Goal: Task Accomplishment & Management: Manage account settings

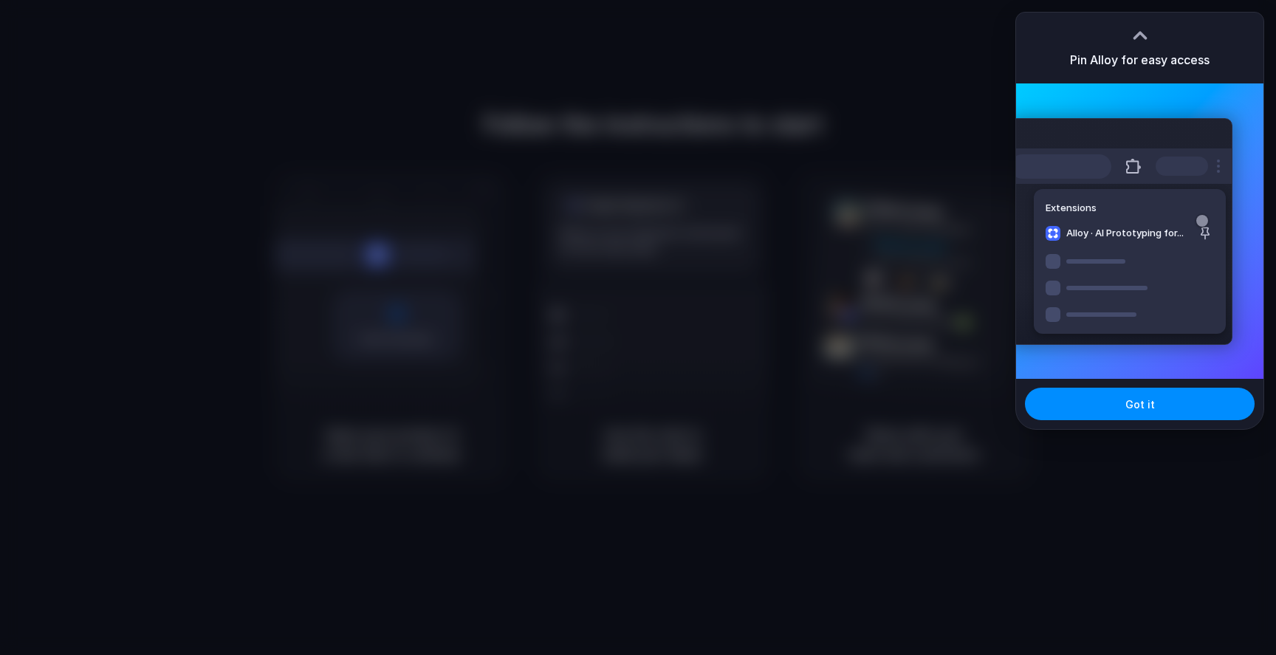
click at [638, 328] on div at bounding box center [638, 328] width 0 height 0
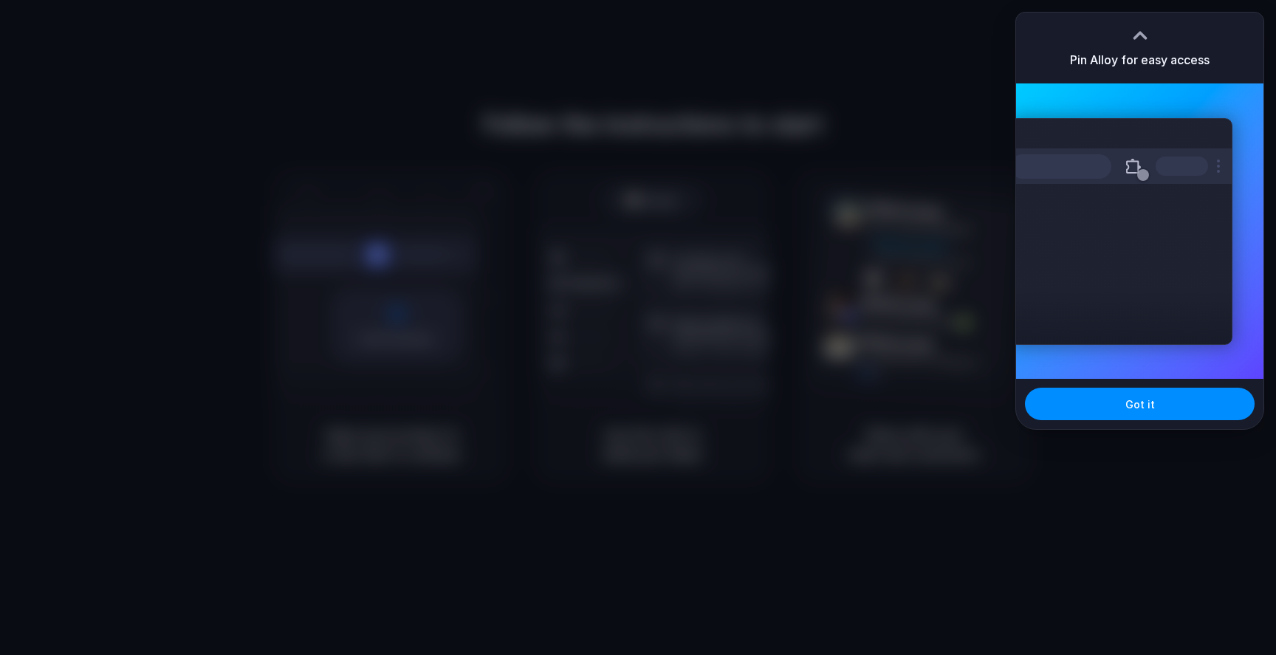
click at [638, 328] on div at bounding box center [638, 328] width 0 height 0
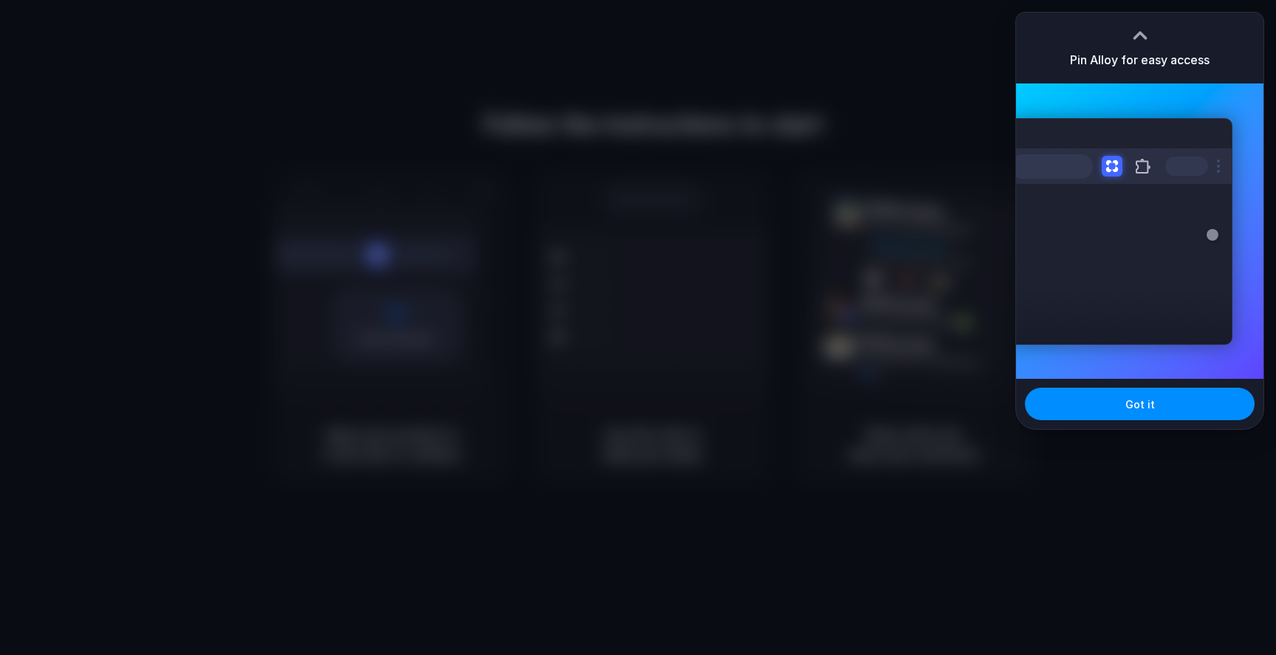
click at [638, 328] on div at bounding box center [638, 328] width 0 height 0
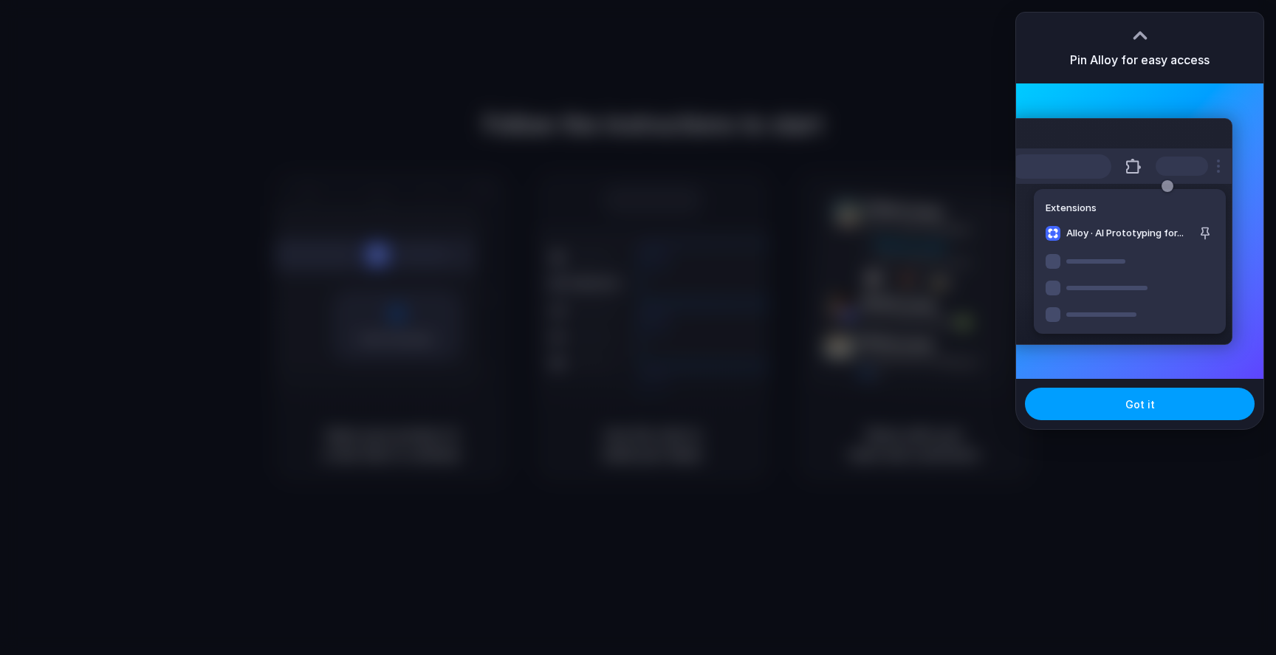
click at [1144, 397] on span "Got it" at bounding box center [1140, 404] width 30 height 16
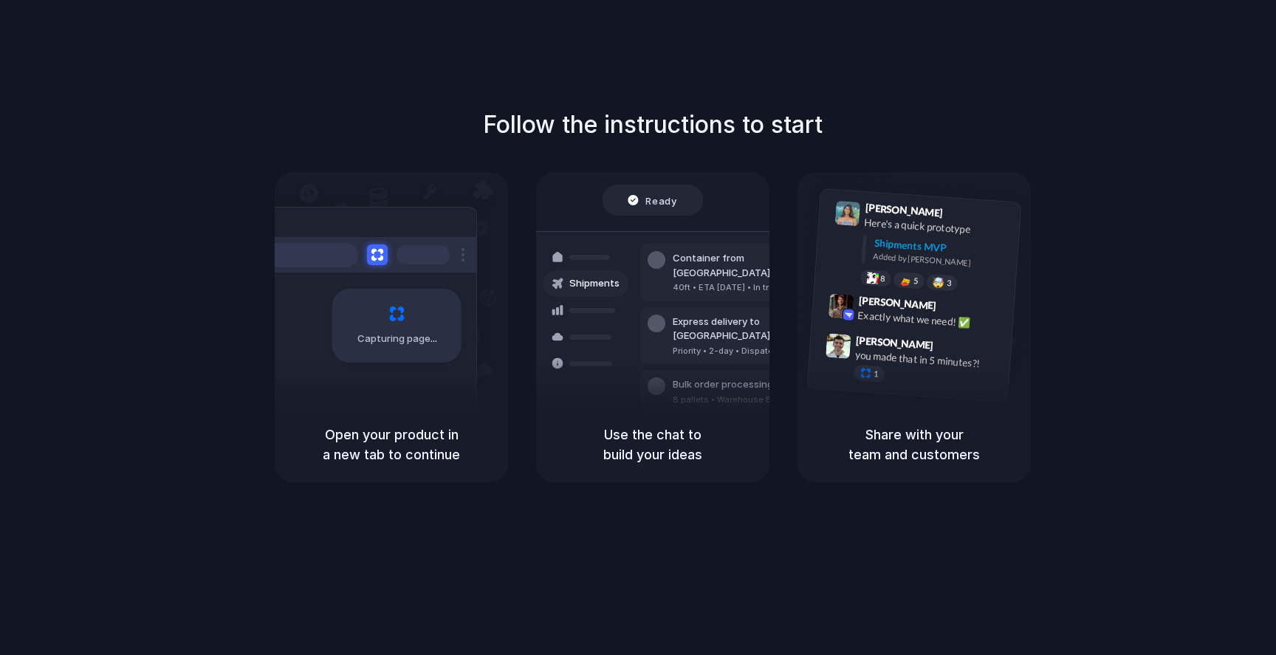
click at [657, 258] on div at bounding box center [657, 260] width 18 height 18
click at [865, 284] on div "Lily Parker 9:41 AM Here's a quick prototype Shipments MVP Added by Alloy 8 5 🤯…" at bounding box center [917, 247] width 206 height 107
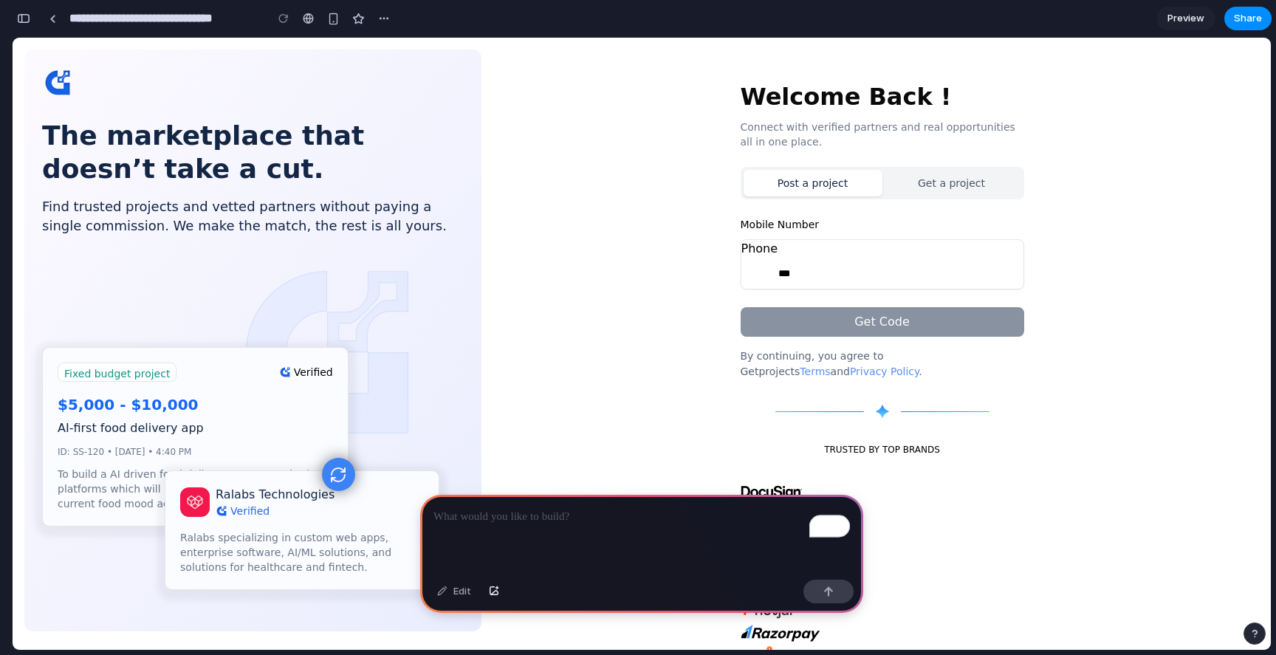
click at [717, 529] on div "To enrich screen reader interactions, please activate Accessibility in Grammarl…" at bounding box center [641, 534] width 443 height 79
click at [647, 512] on p "**********" at bounding box center [641, 517] width 416 height 18
click at [808, 511] on p "**********" at bounding box center [641, 517] width 416 height 18
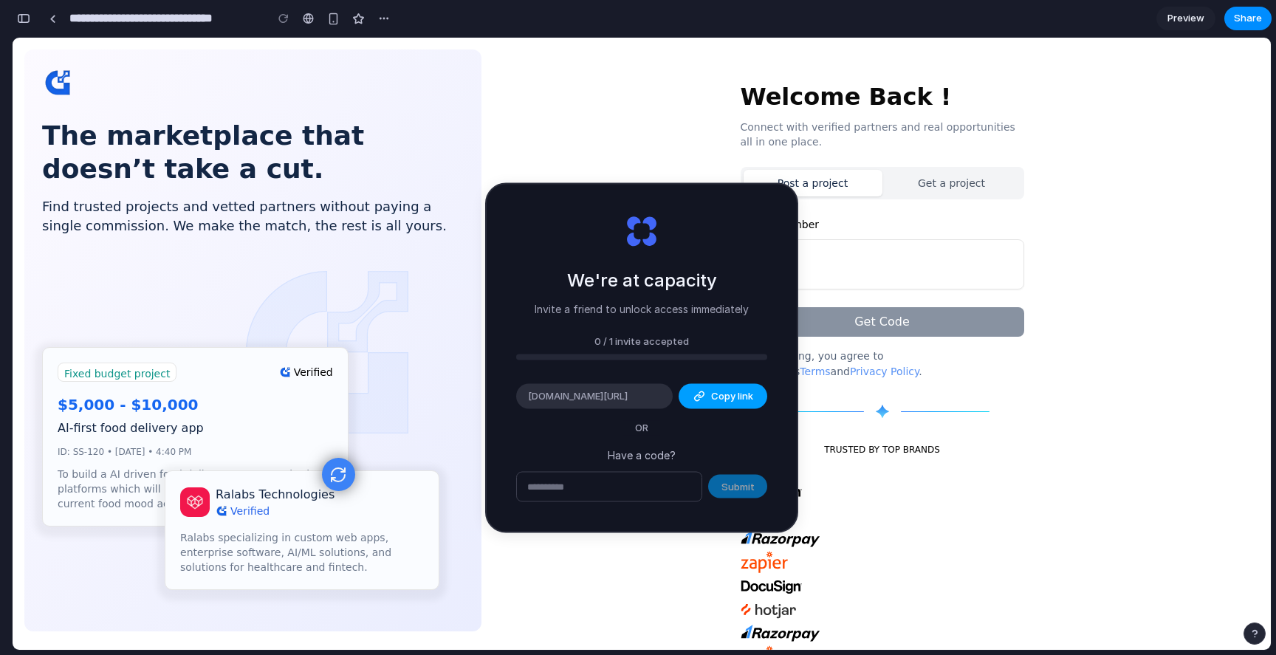
click at [713, 404] on button "Copy link" at bounding box center [723, 396] width 89 height 25
click at [688, 416] on div "We're at capacity Invite a friend to unlock access immediately 0 / 1 invite acc…" at bounding box center [642, 358] width 310 height 347
drag, startPoint x: 619, startPoint y: 390, endPoint x: 677, endPoint y: 422, distance: 66.8
click at [677, 422] on div "We're at capacity Invite a friend to unlock access immediately 0 / 1 invite acc…" at bounding box center [642, 358] width 310 height 347
click at [729, 490] on div "Submit" at bounding box center [641, 486] width 251 height 31
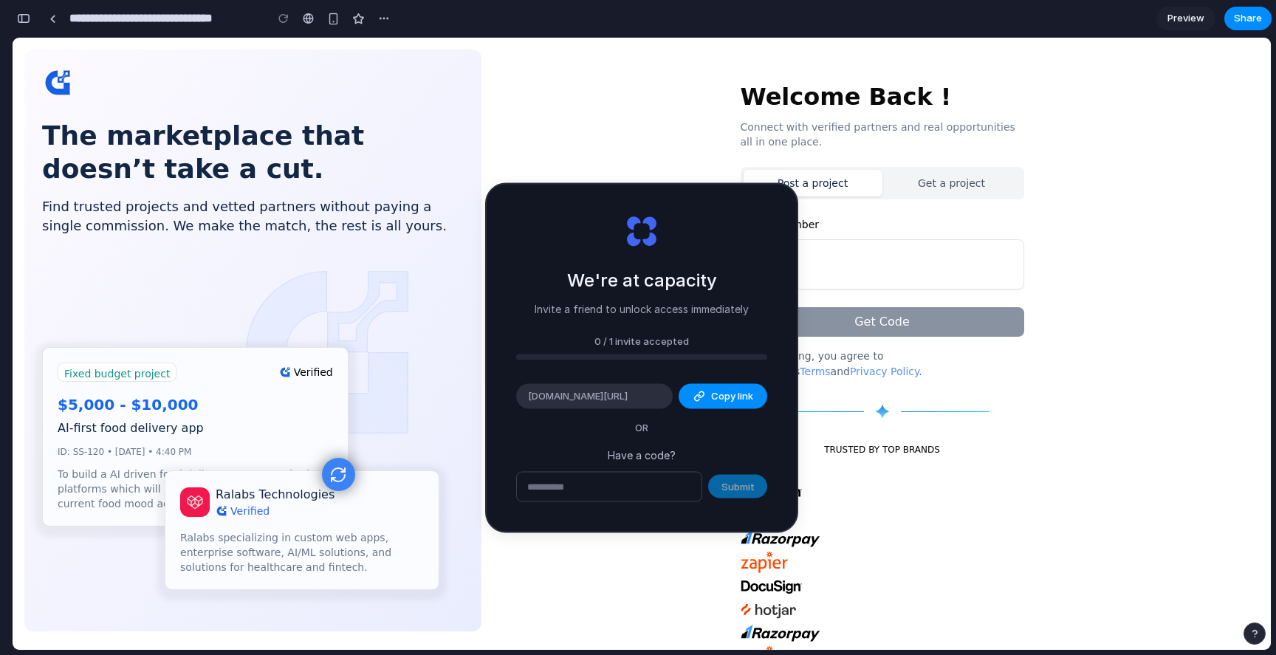
click at [670, 490] on input "text" at bounding box center [609, 487] width 185 height 30
click at [715, 398] on span "Copy link" at bounding box center [732, 396] width 42 height 15
click at [899, 421] on div "Welcome Back ! Connect with verified partners and real opportunities all in one…" at bounding box center [883, 398] width 284 height 631
click at [617, 405] on div "alloy.app/invite/harsh-vaja-ANVTOT" at bounding box center [594, 396] width 157 height 25
click at [639, 449] on p "Have a code?" at bounding box center [641, 455] width 251 height 16
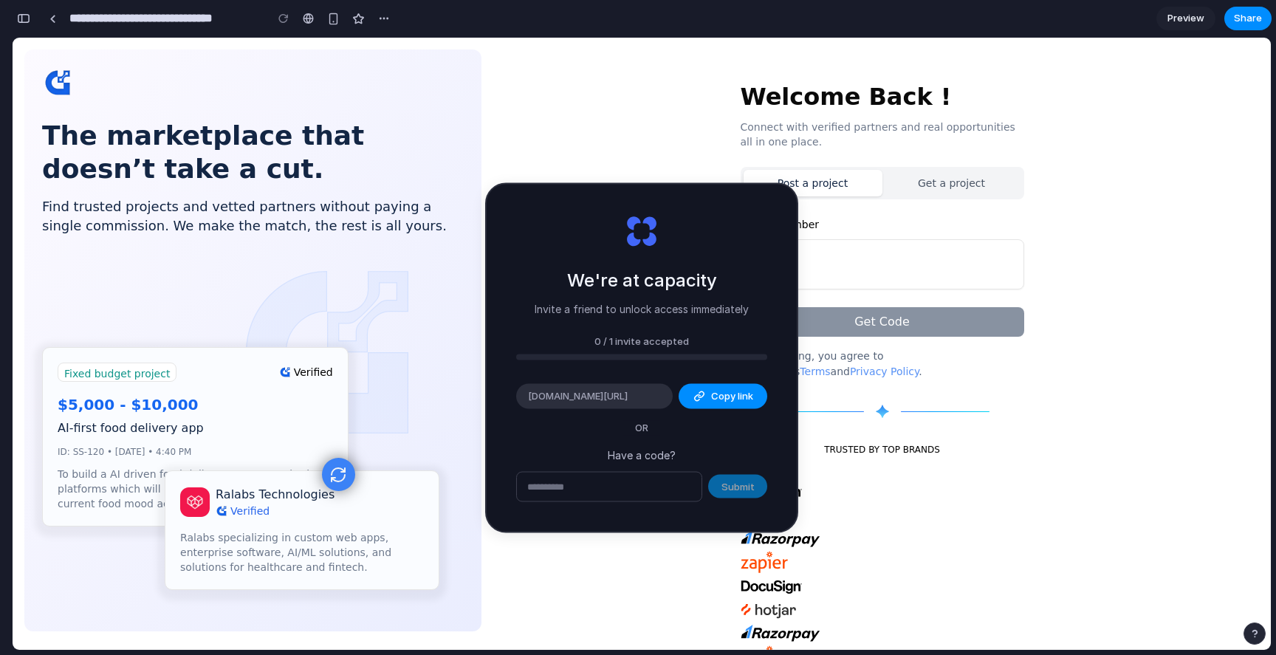
click at [639, 480] on input "text" at bounding box center [609, 487] width 185 height 30
paste input "**********"
type input "**********"
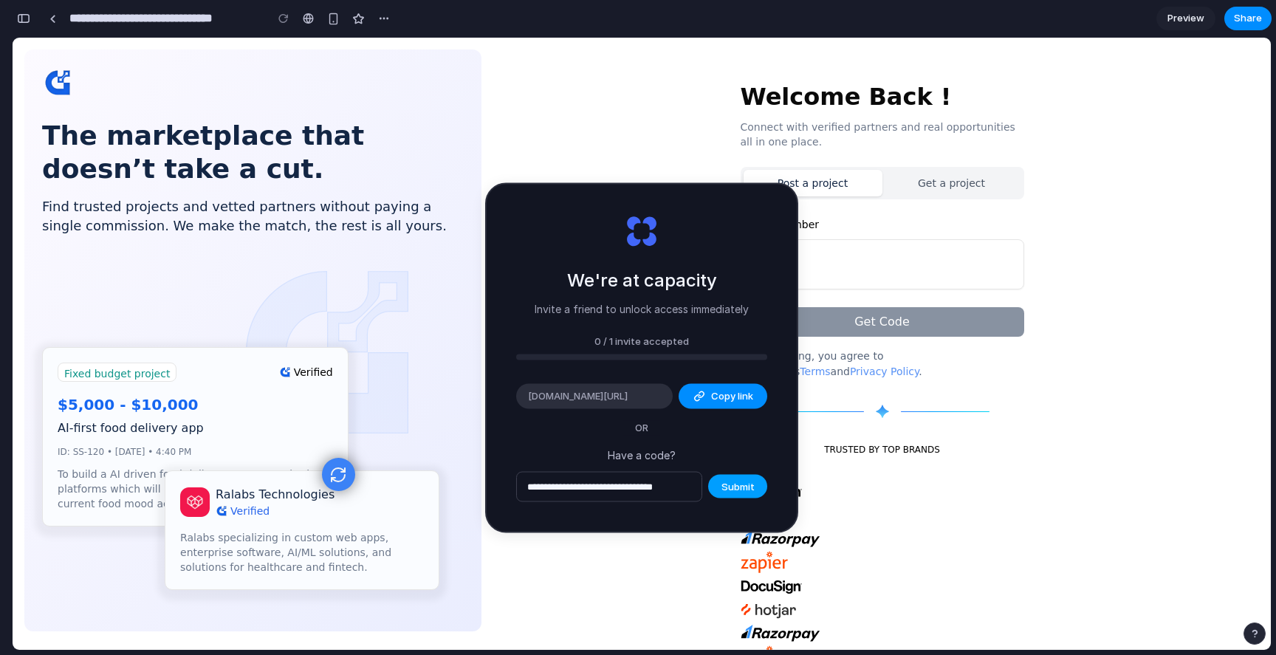
click at [741, 486] on span "Submit" at bounding box center [737, 486] width 33 height 15
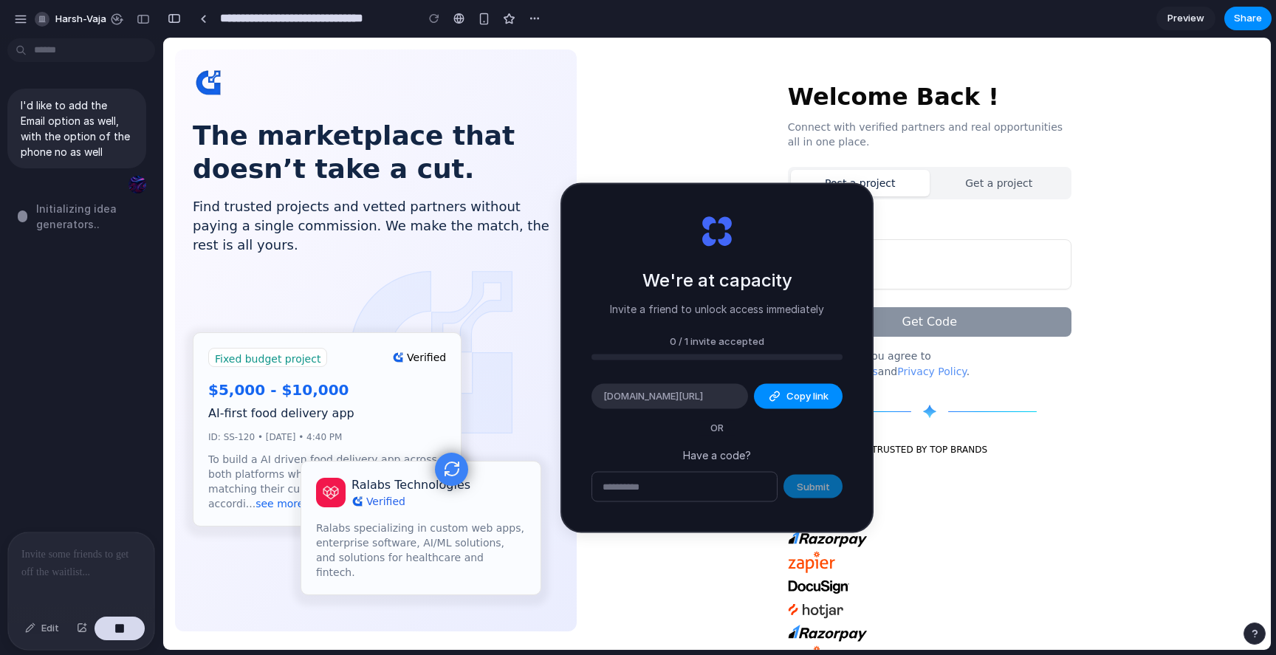
click at [57, 235] on div "I'd like to add the Email option as well, with the option of the phone no as we…" at bounding box center [77, 287] width 154 height 487
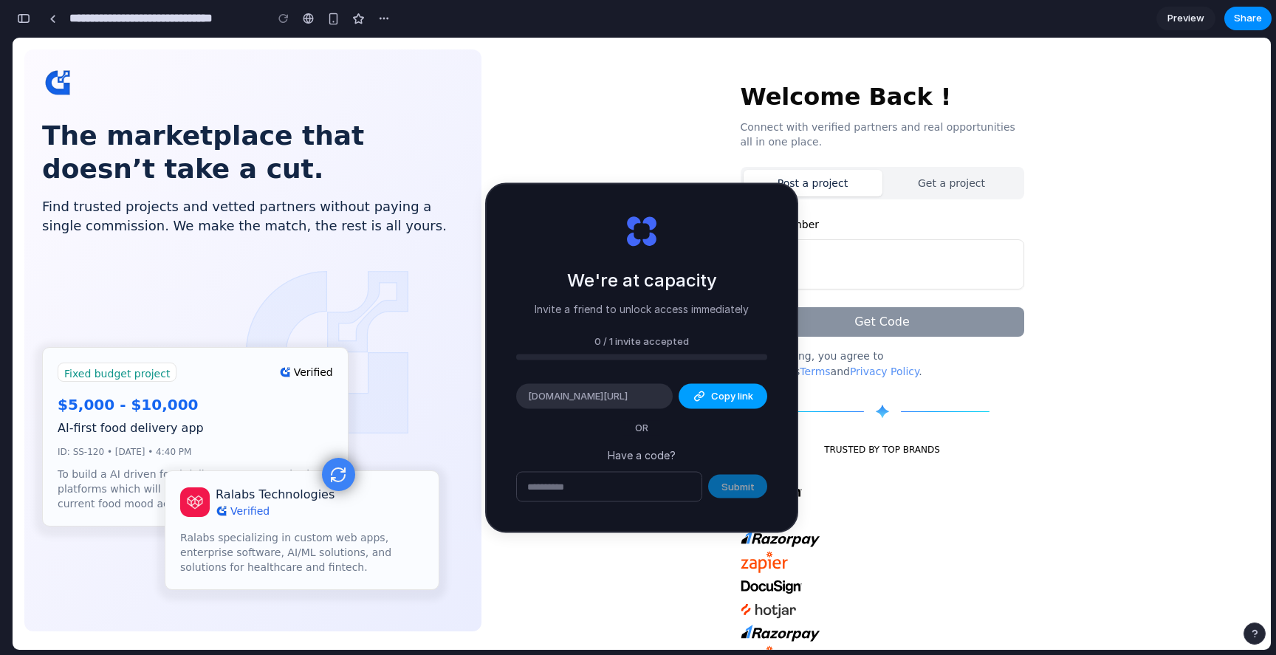
click at [710, 402] on button "Copy link" at bounding box center [723, 396] width 89 height 25
click at [78, 25] on input "**********" at bounding box center [173, 18] width 215 height 27
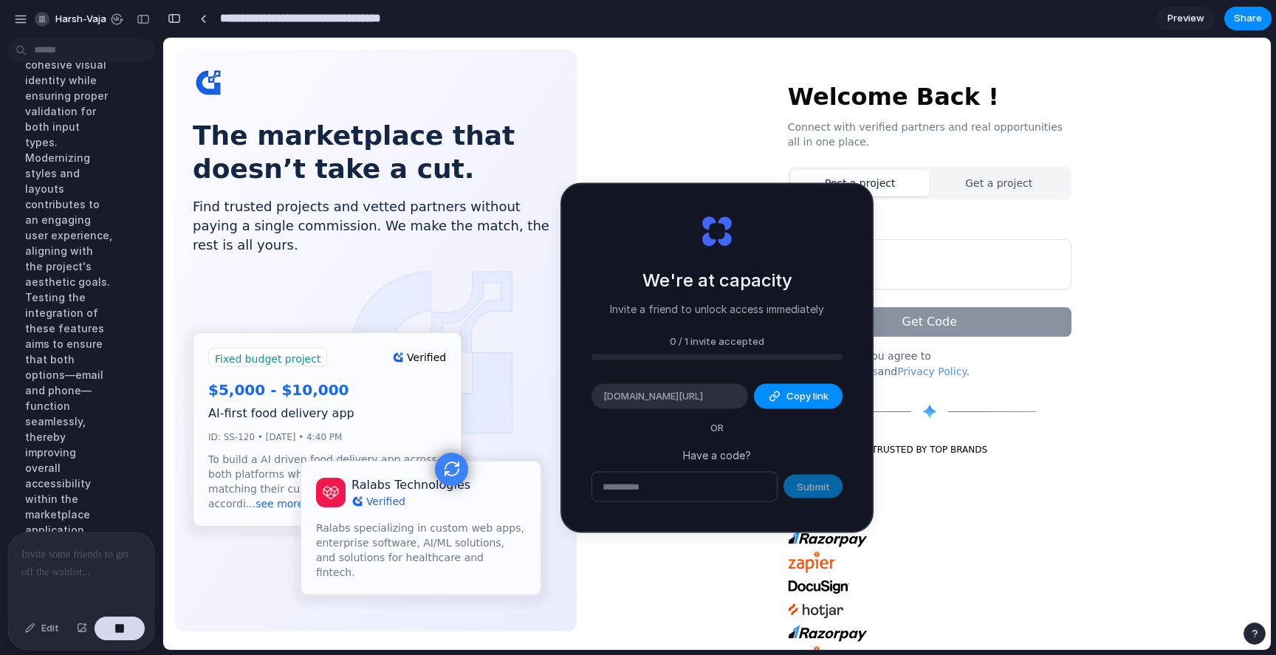
scroll to position [393, 0]
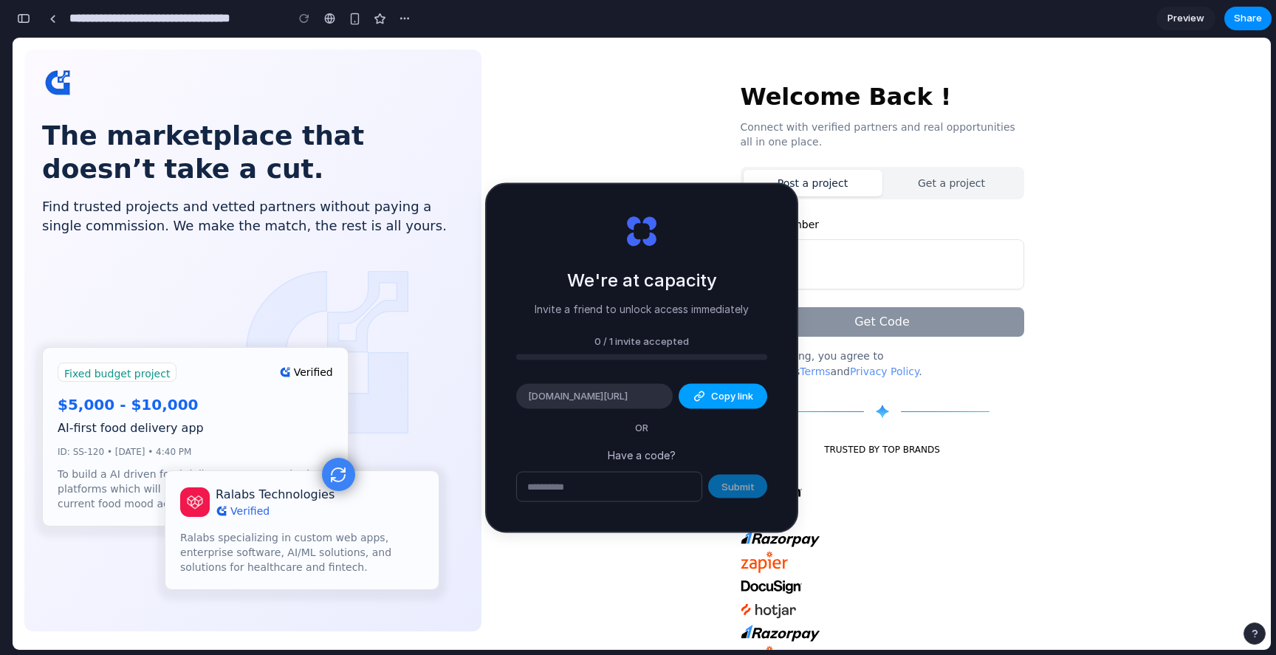
click at [715, 403] on button "Copy link" at bounding box center [723, 396] width 89 height 25
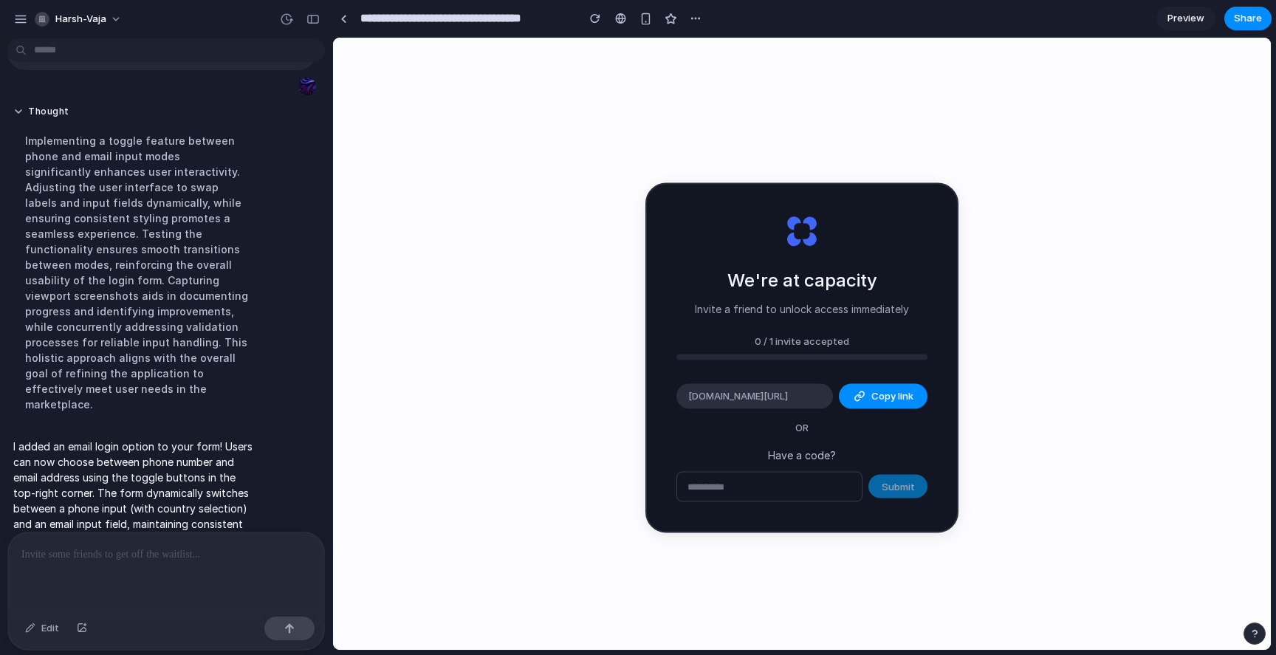
scroll to position [0, 0]
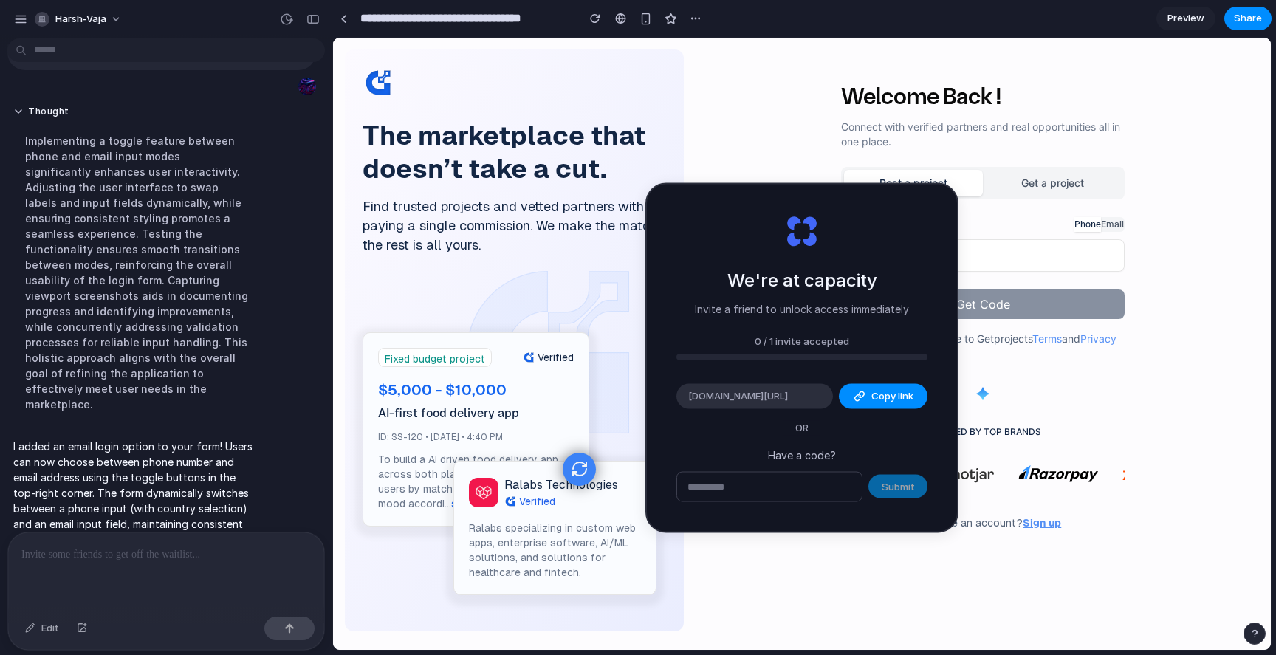
click at [1113, 227] on button "Email" at bounding box center [1113, 224] width 24 height 15
click at [1093, 228] on button "Phone" at bounding box center [1087, 224] width 27 height 15
click at [1103, 226] on button "Email" at bounding box center [1113, 224] width 24 height 15
click at [1099, 225] on button "Phone" at bounding box center [1087, 224] width 27 height 15
click at [1108, 227] on button "Email" at bounding box center [1113, 224] width 24 height 15
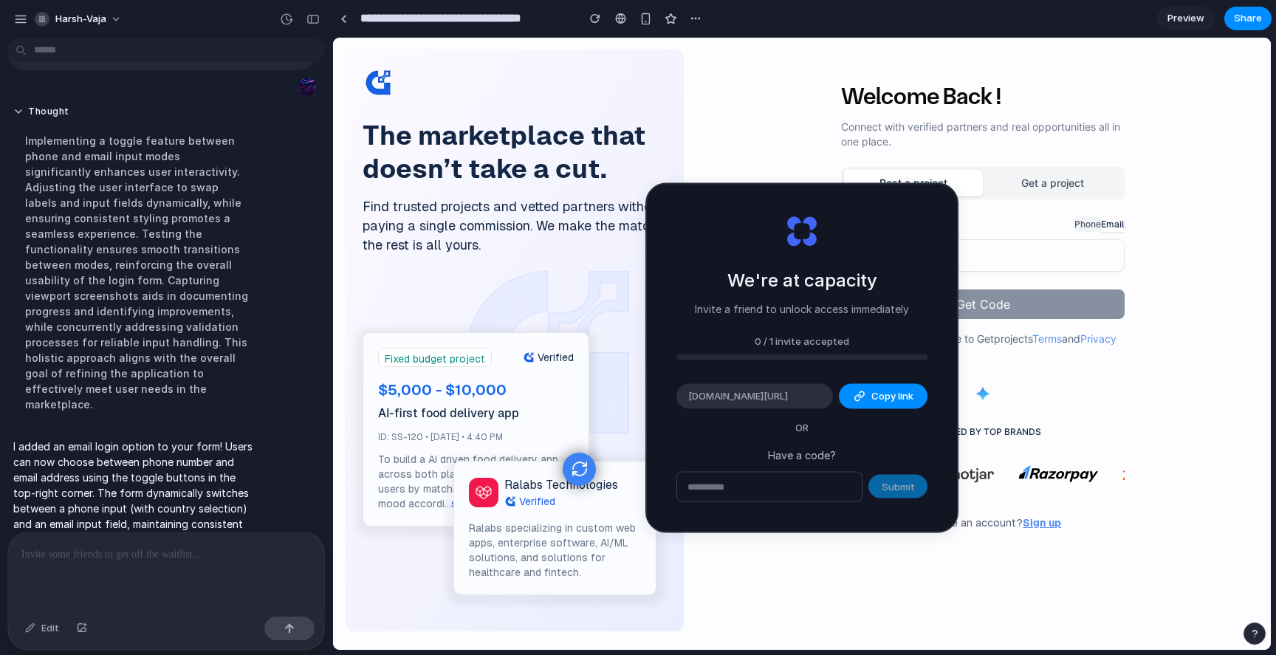
click at [1098, 224] on button "Phone" at bounding box center [1087, 224] width 27 height 15
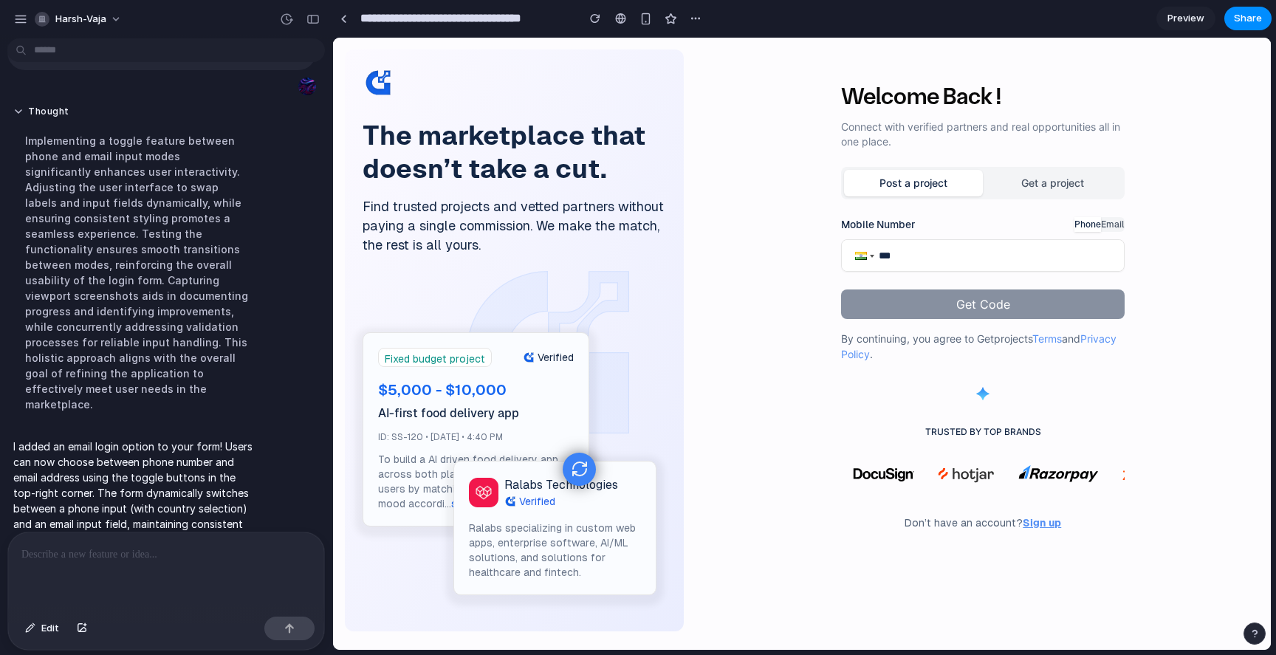
scroll to position [67, 0]
click at [1106, 224] on button "Email" at bounding box center [1113, 224] width 24 height 15
click at [1087, 224] on button "Phone" at bounding box center [1087, 224] width 27 height 15
click at [1115, 227] on button "Email" at bounding box center [1113, 224] width 24 height 15
click at [956, 259] on input "Email Address" at bounding box center [983, 255] width 282 height 31
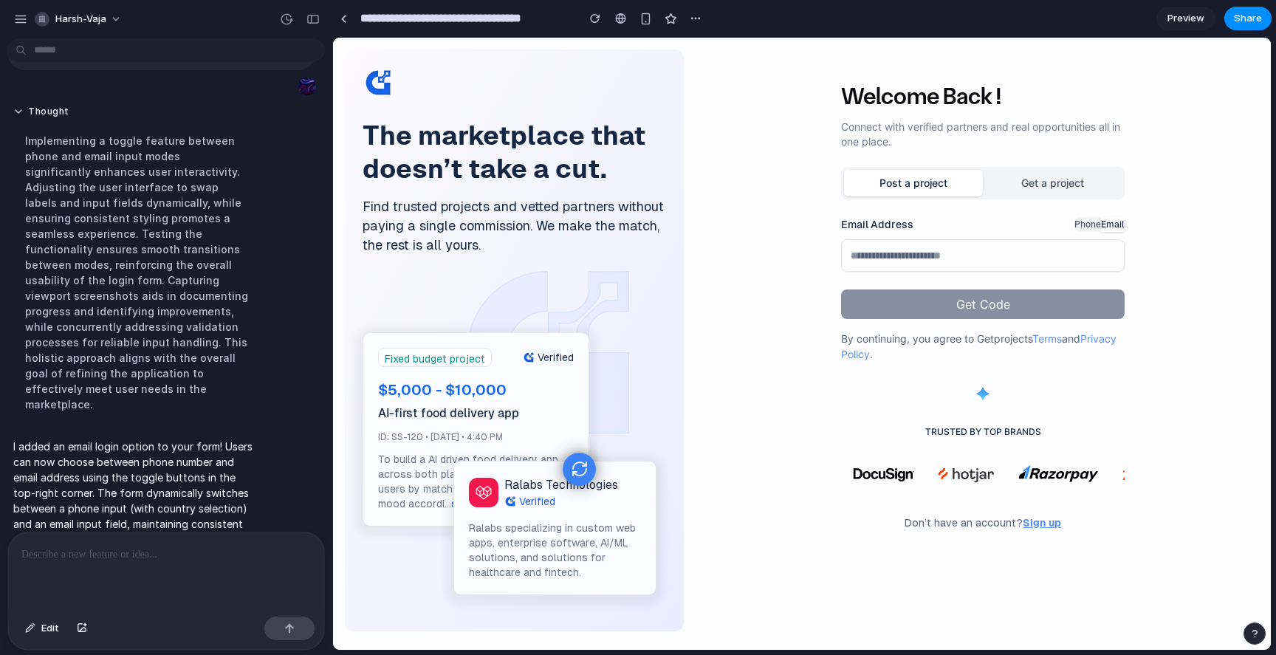
click at [973, 258] on input "Email Address" at bounding box center [983, 255] width 282 height 31
type input "**********"
click at [964, 305] on button "Get Code" at bounding box center [983, 304] width 284 height 30
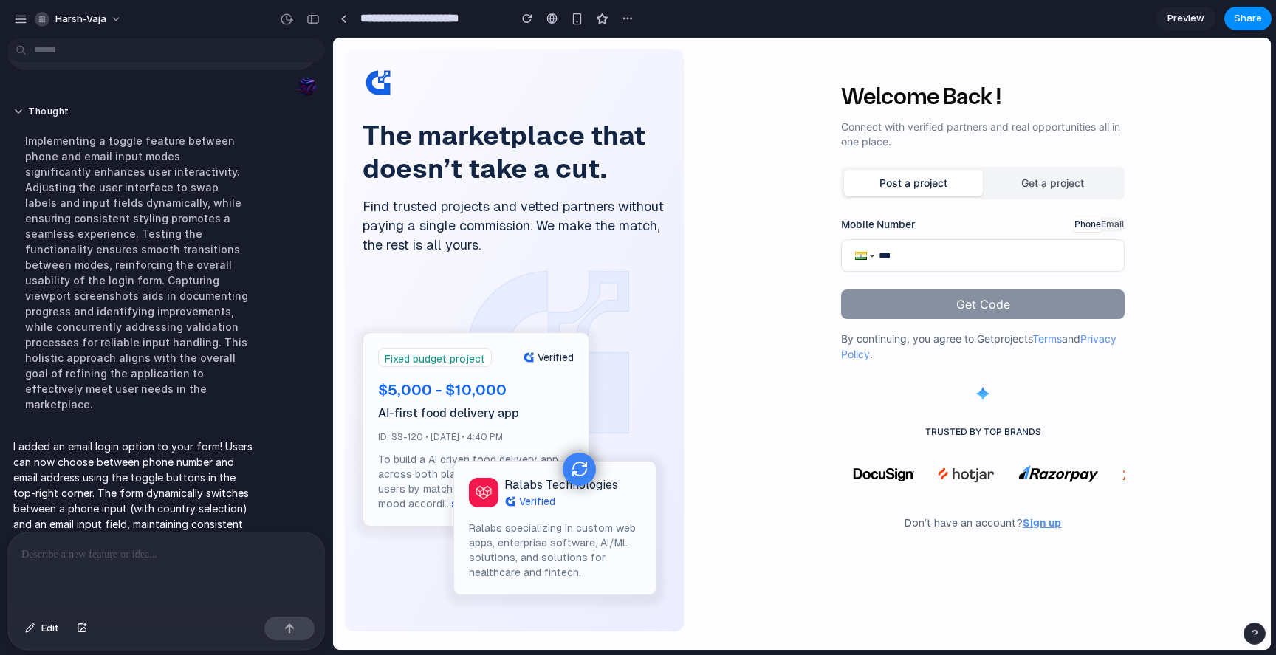
click at [1116, 227] on button "Email" at bounding box center [1113, 224] width 24 height 15
click at [1085, 223] on button "Phone" at bounding box center [1087, 224] width 27 height 15
click at [1125, 219] on div "Welcome Back ! Connect with verified partners and real opportunities all in one…" at bounding box center [983, 358] width 575 height 575
click at [1122, 220] on button "Email" at bounding box center [1113, 224] width 24 height 15
click at [1091, 224] on button "Phone" at bounding box center [1087, 224] width 27 height 15
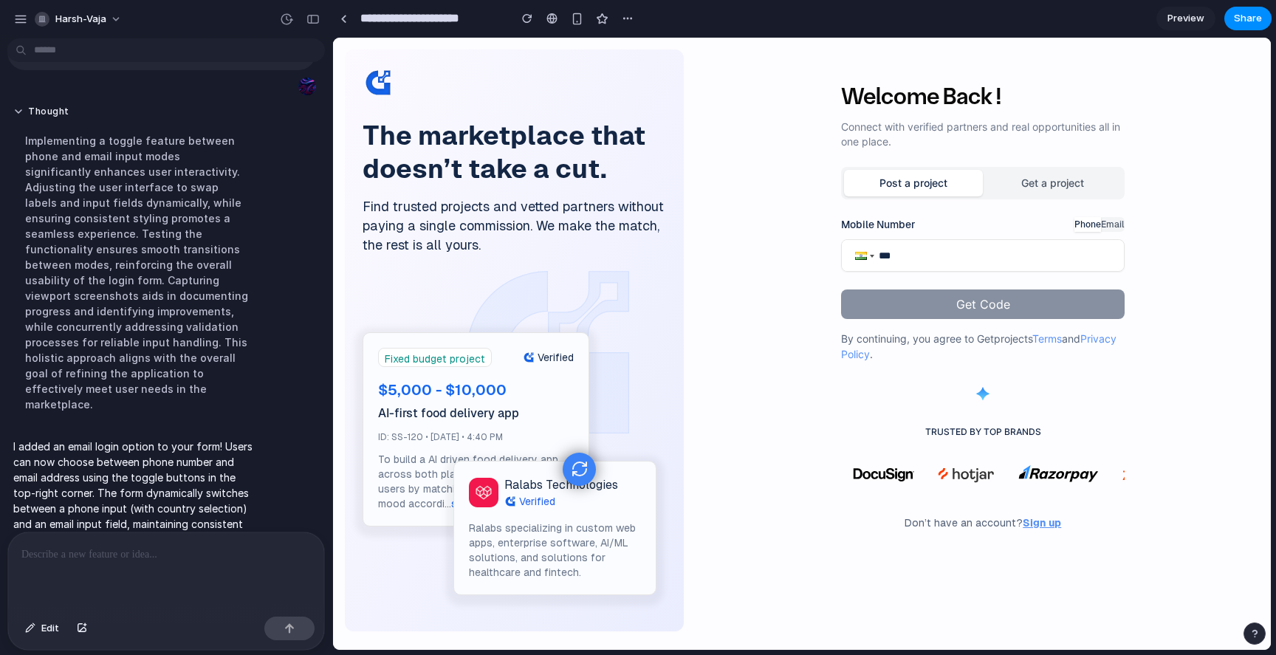
click at [1119, 224] on button "Email" at bounding box center [1113, 224] width 24 height 15
click at [1084, 224] on button "Phone" at bounding box center [1087, 224] width 27 height 15
click at [1059, 193] on button "Get a project" at bounding box center [1052, 183] width 139 height 27
click at [1054, 184] on button "Get a project" at bounding box center [1052, 183] width 139 height 27
click at [1031, 168] on div "Post a project Get a project" at bounding box center [983, 183] width 284 height 32
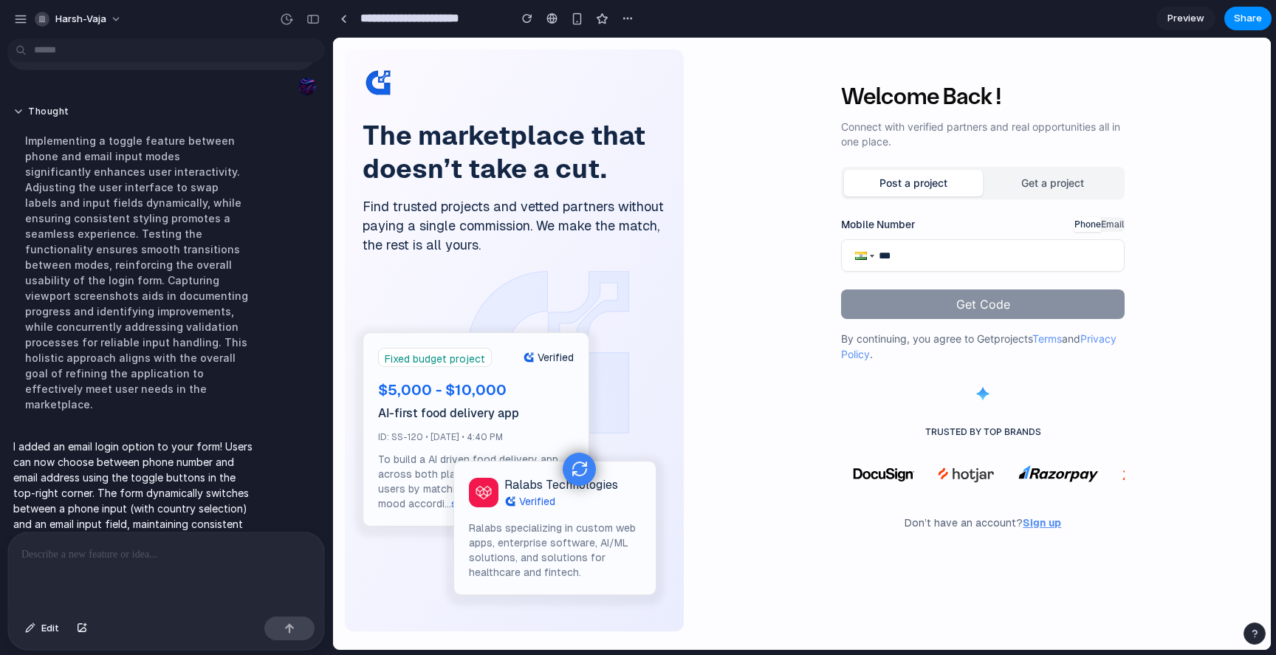
click at [1020, 187] on button "Get a project" at bounding box center [1052, 183] width 139 height 27
click at [434, 14] on input "**********" at bounding box center [430, 18] width 147 height 27
click at [682, 69] on div "The marketplace that doesn’t take a cut. Find trusted projects and vetted partn…" at bounding box center [514, 340] width 339 height 582
click at [339, 20] on link at bounding box center [343, 18] width 22 height 22
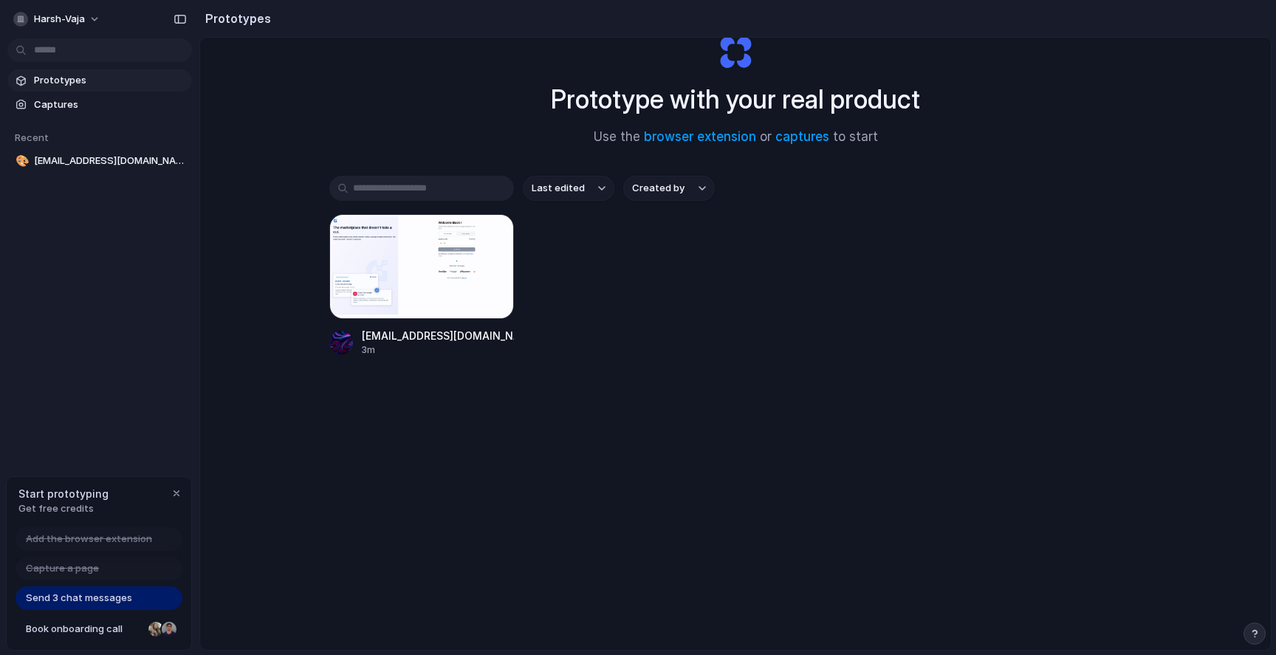
scroll to position [79, 0]
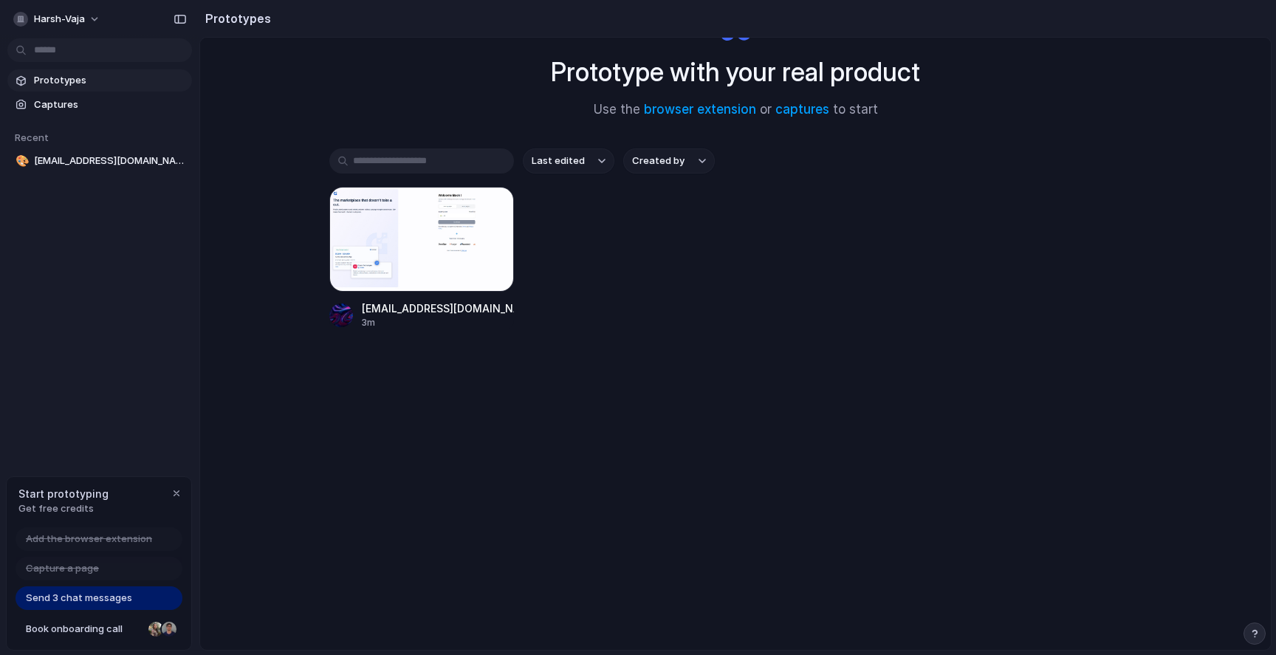
click at [68, 603] on span "Send 3 chat messages" at bounding box center [79, 598] width 106 height 15
click at [118, 597] on span "Send 3 chat messages" at bounding box center [79, 598] width 106 height 15
click at [109, 634] on span "Book onboarding call" at bounding box center [84, 629] width 117 height 15
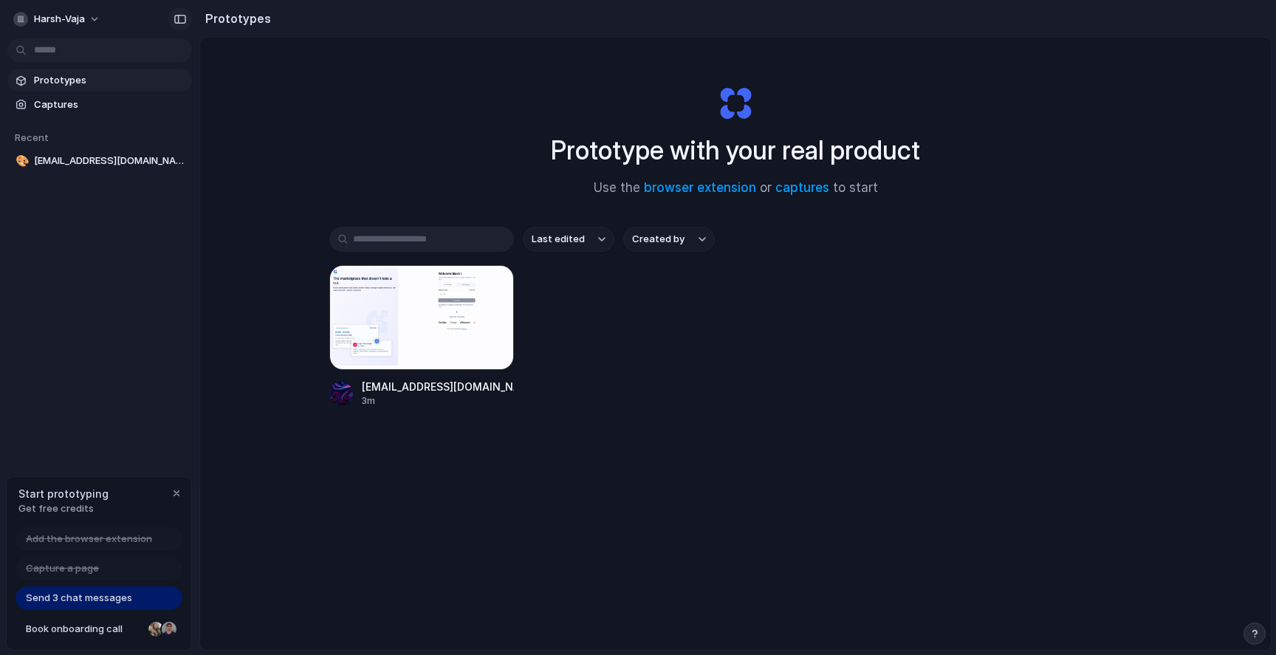
click at [177, 16] on div "button" at bounding box center [180, 19] width 13 height 10
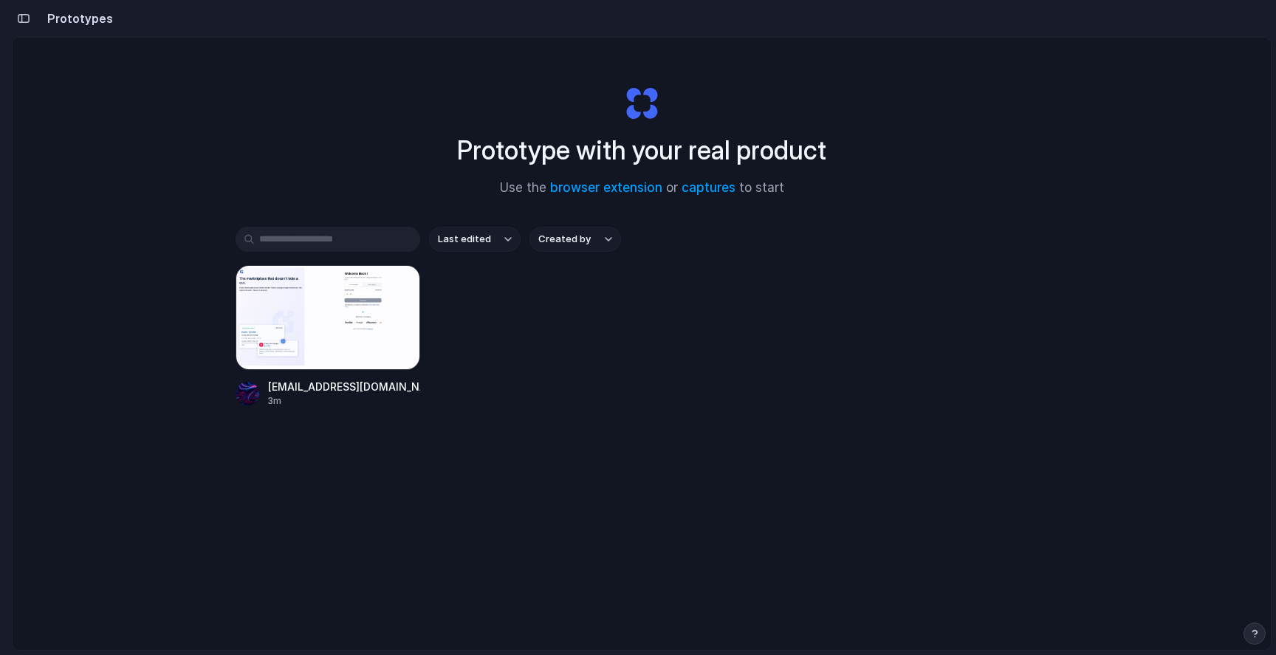
click at [25, 18] on div "button" at bounding box center [23, 18] width 13 height 10
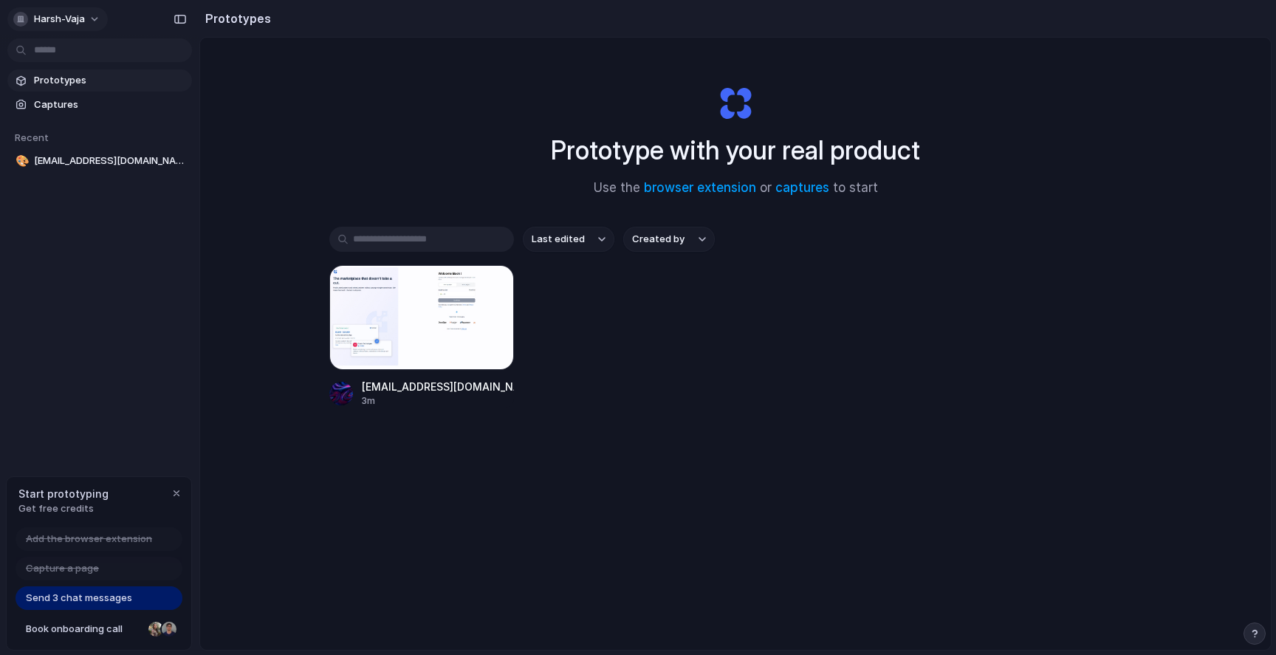
click at [95, 21] on button "harsh-vaja" at bounding box center [57, 19] width 100 height 24
click at [87, 44] on li "Settings" at bounding box center [71, 53] width 123 height 24
click at [34, 10] on button "harsh-vaja" at bounding box center [57, 19] width 100 height 24
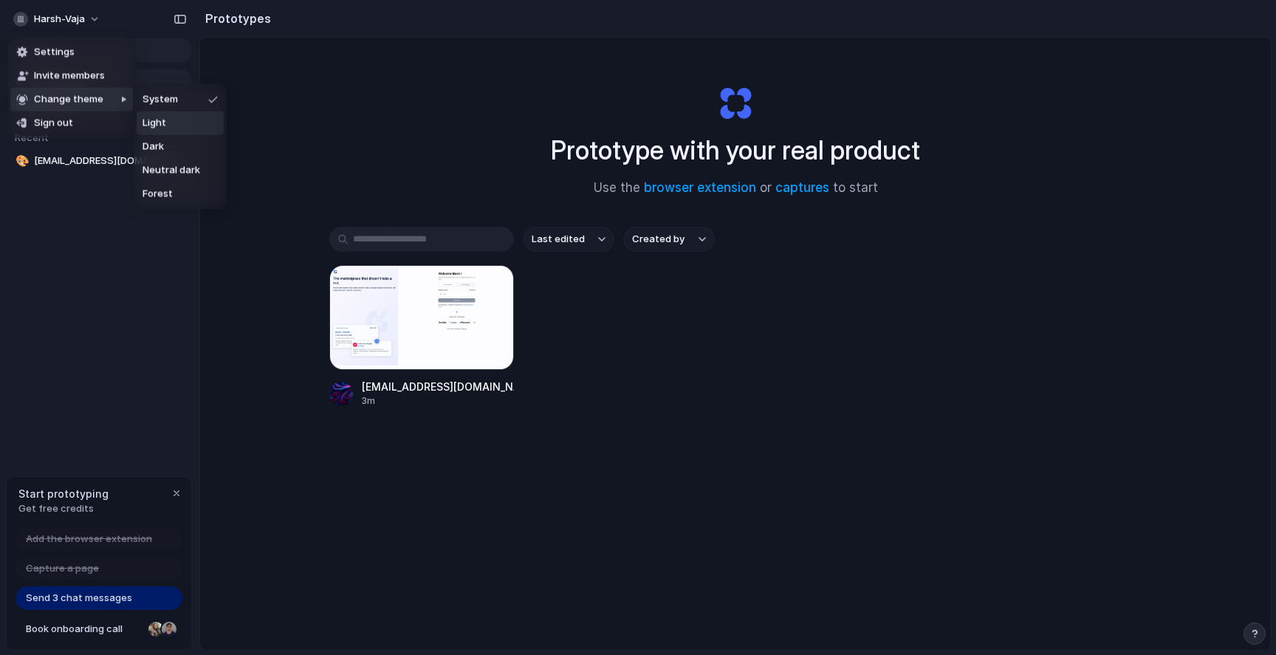
click at [159, 131] on li "Light" at bounding box center [180, 123] width 87 height 24
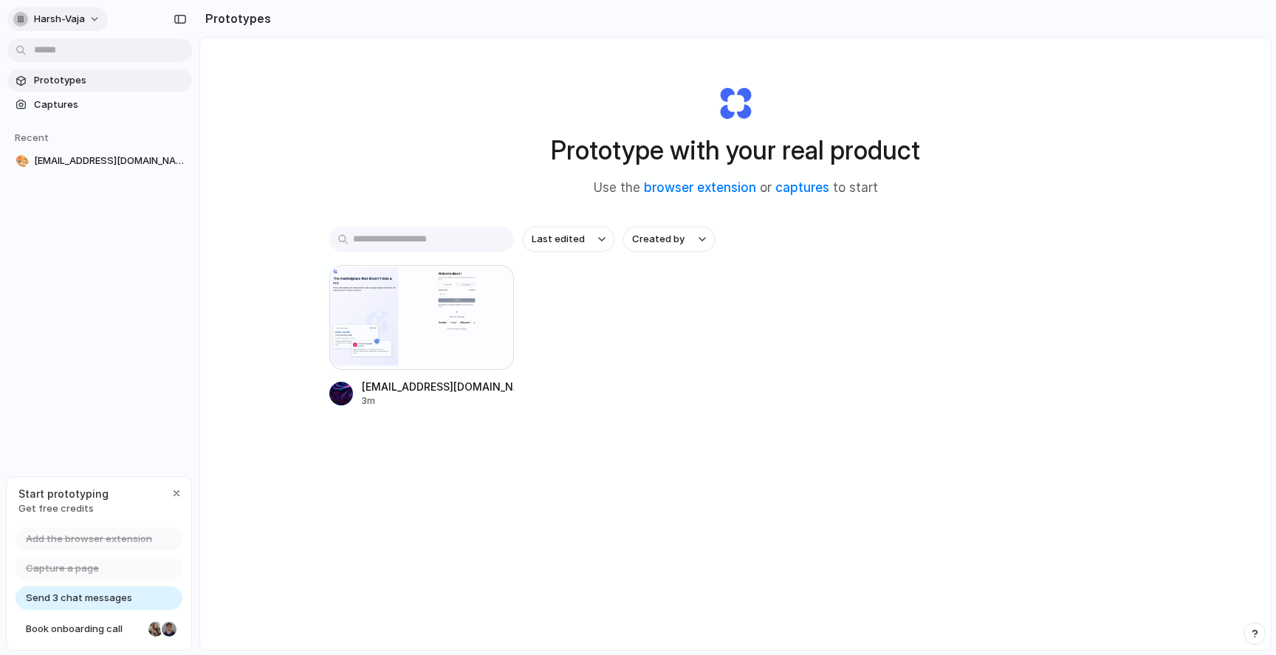
click at [52, 24] on span "harsh-vaja" at bounding box center [59, 19] width 51 height 15
click at [177, 163] on span "Neutral dark" at bounding box center [172, 170] width 58 height 15
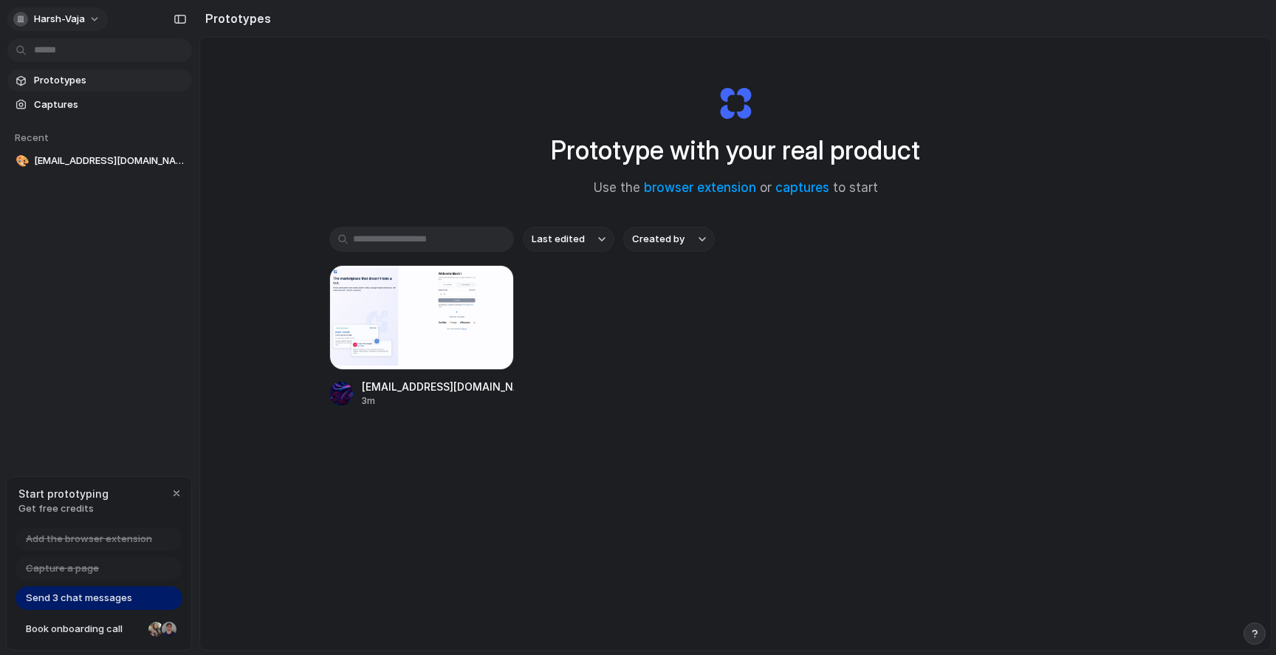
click at [86, 18] on button "harsh-vaja" at bounding box center [57, 19] width 100 height 24
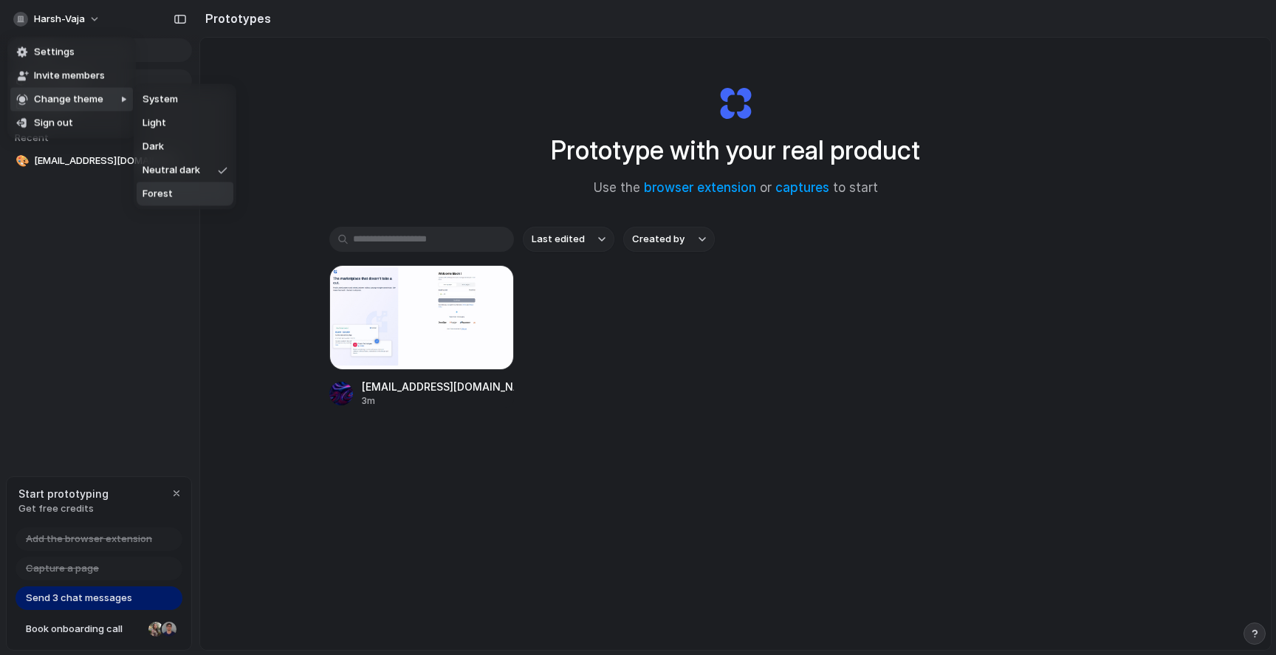
click at [170, 190] on span "Forest" at bounding box center [158, 194] width 30 height 15
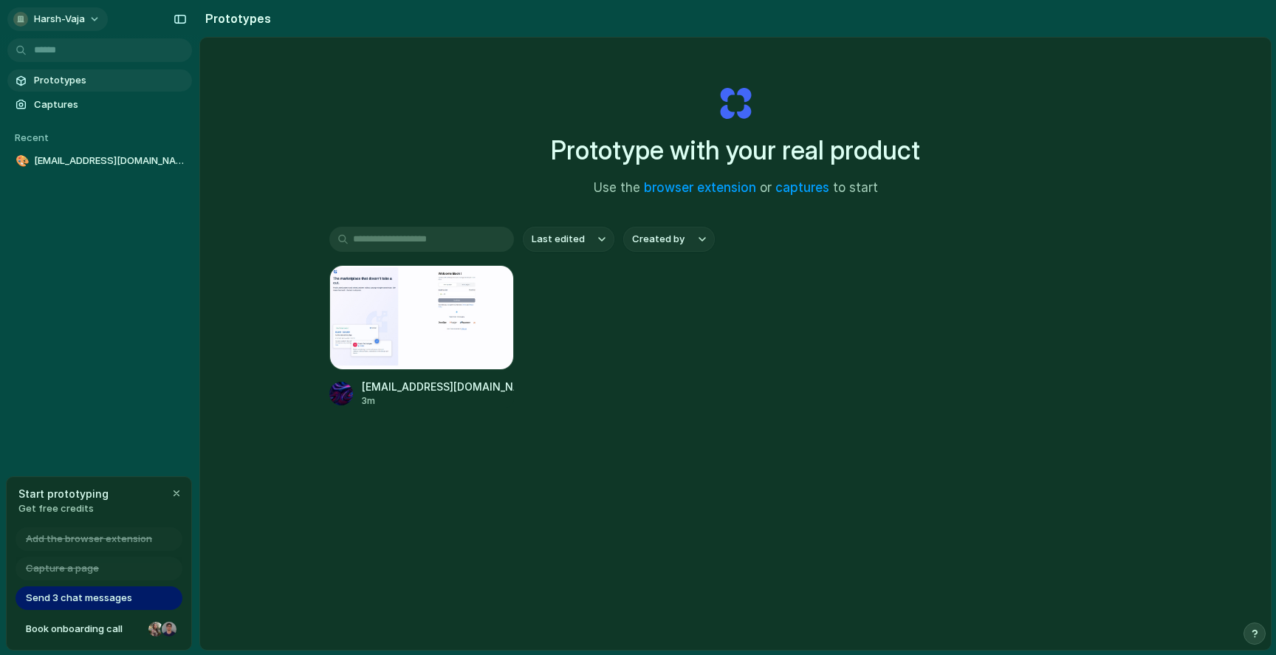
click at [72, 16] on span "harsh-vaja" at bounding box center [59, 19] width 51 height 15
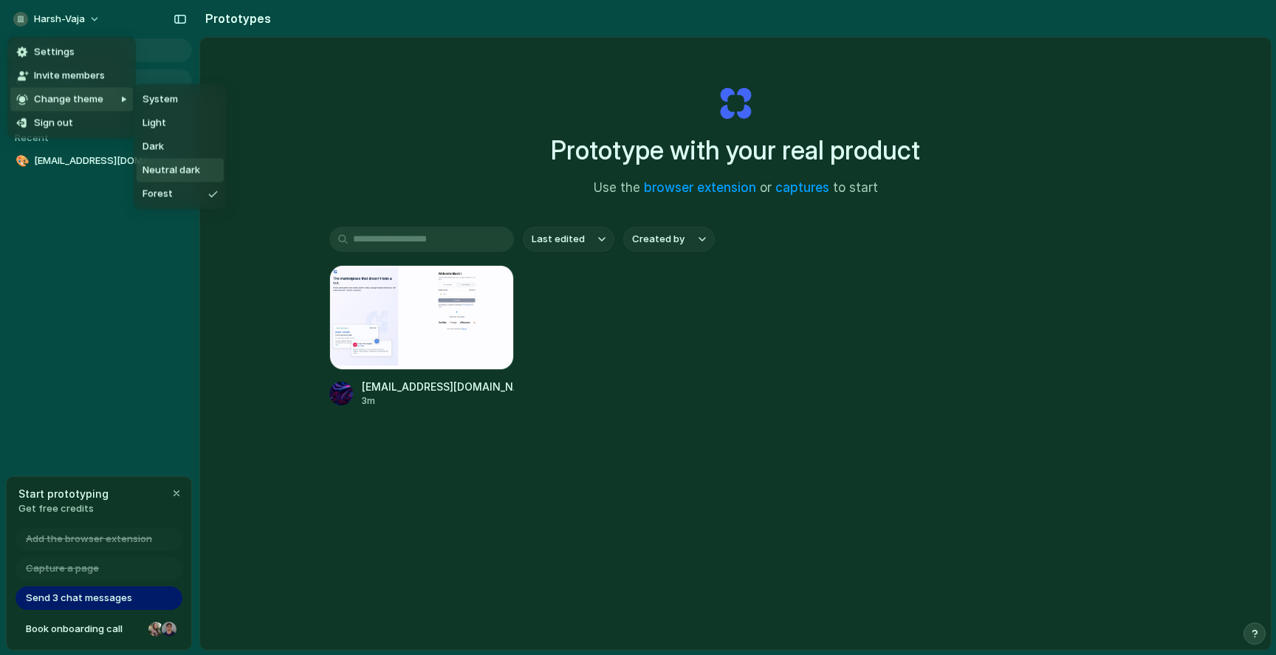
click at [165, 172] on span "Neutral dark" at bounding box center [172, 170] width 58 height 15
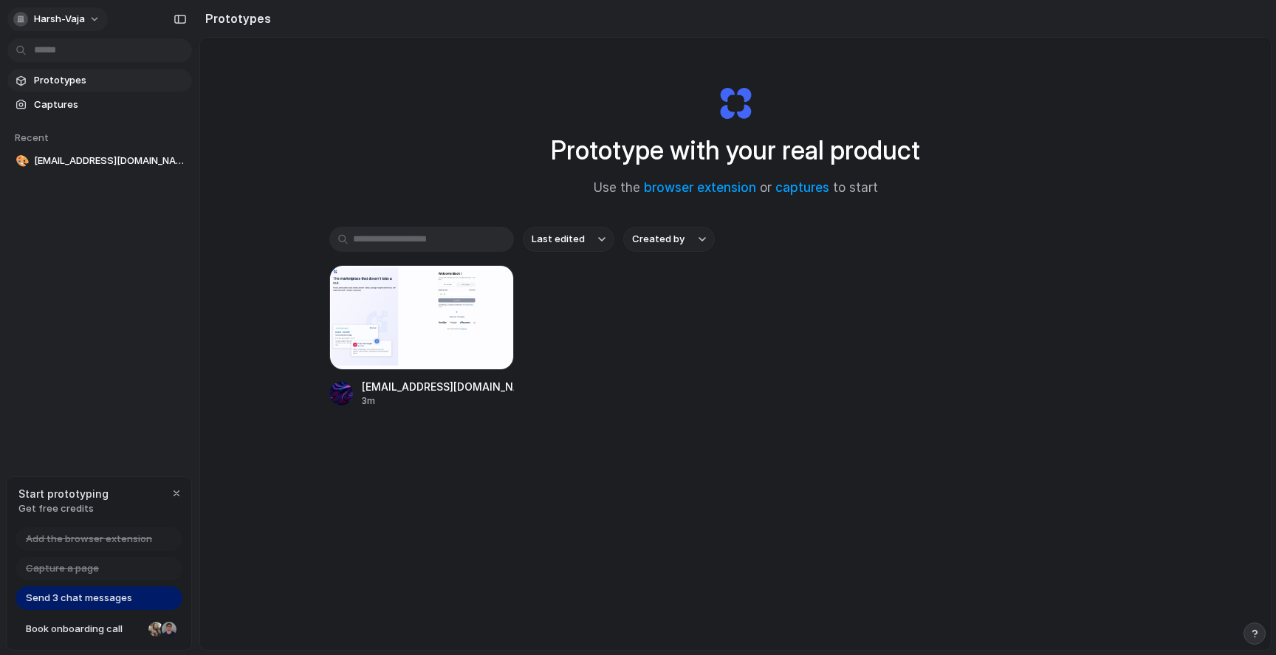
click at [42, 20] on span "harsh-vaja" at bounding box center [59, 19] width 51 height 15
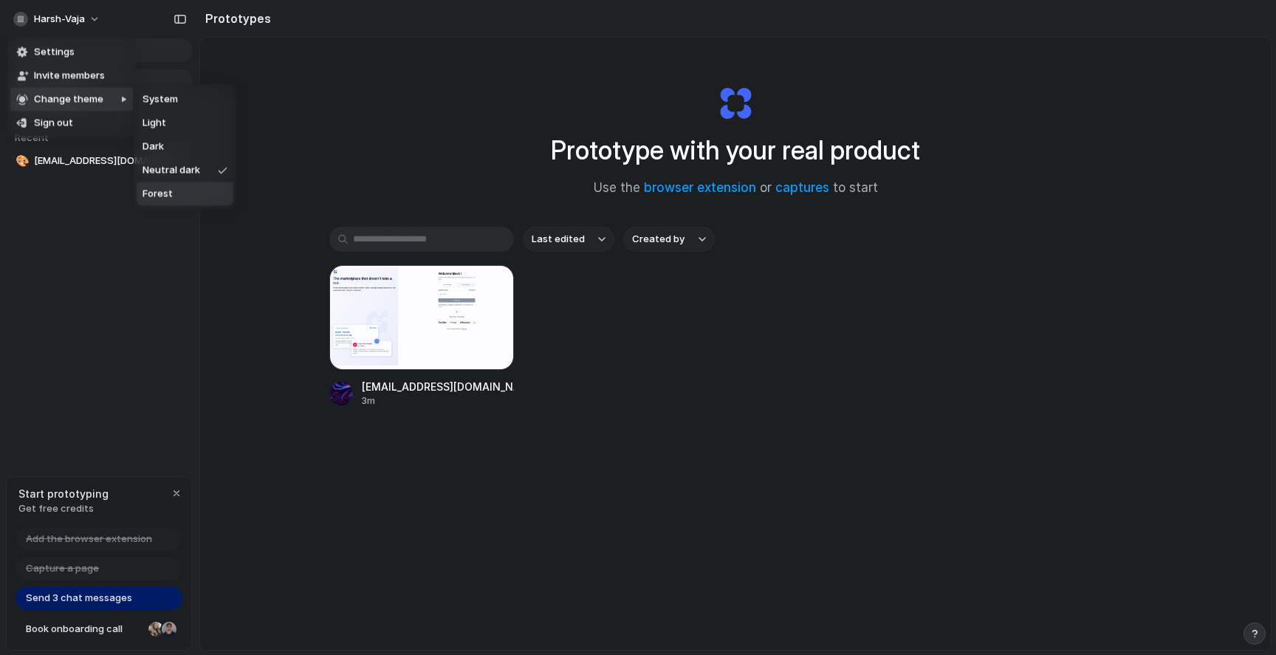
click at [163, 193] on span "Forest" at bounding box center [158, 194] width 30 height 15
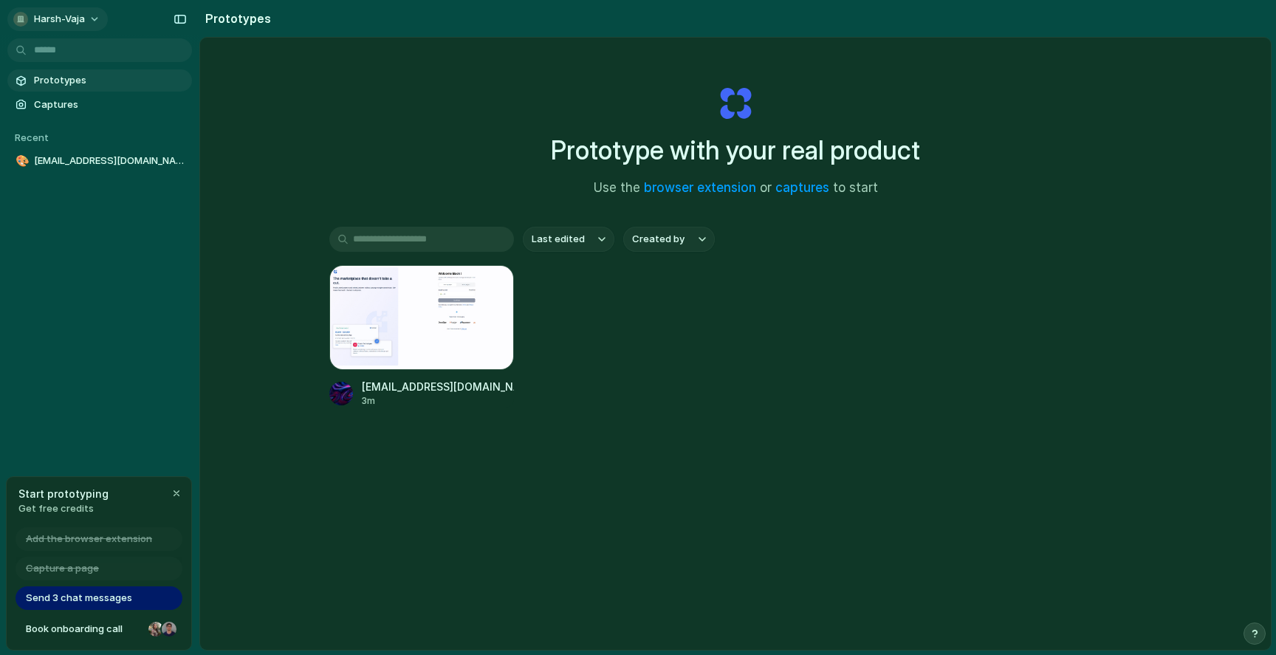
click at [41, 14] on span "harsh-vaja" at bounding box center [59, 19] width 51 height 15
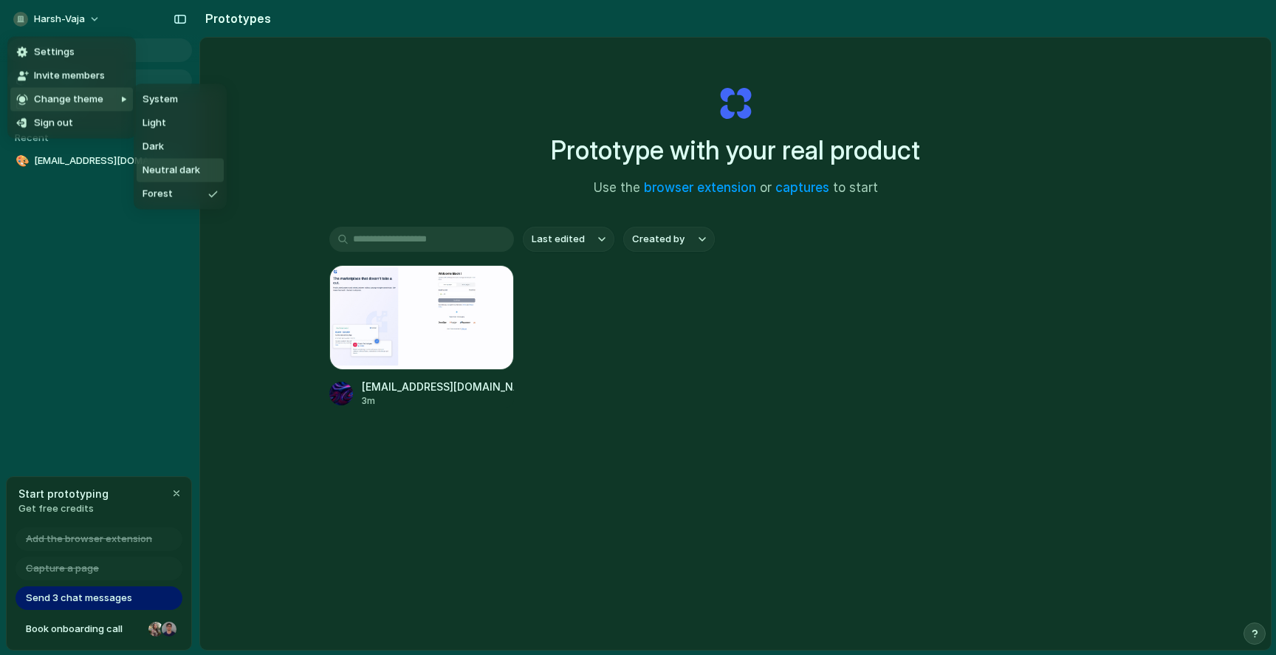
click at [150, 168] on span "Neutral dark" at bounding box center [172, 170] width 58 height 15
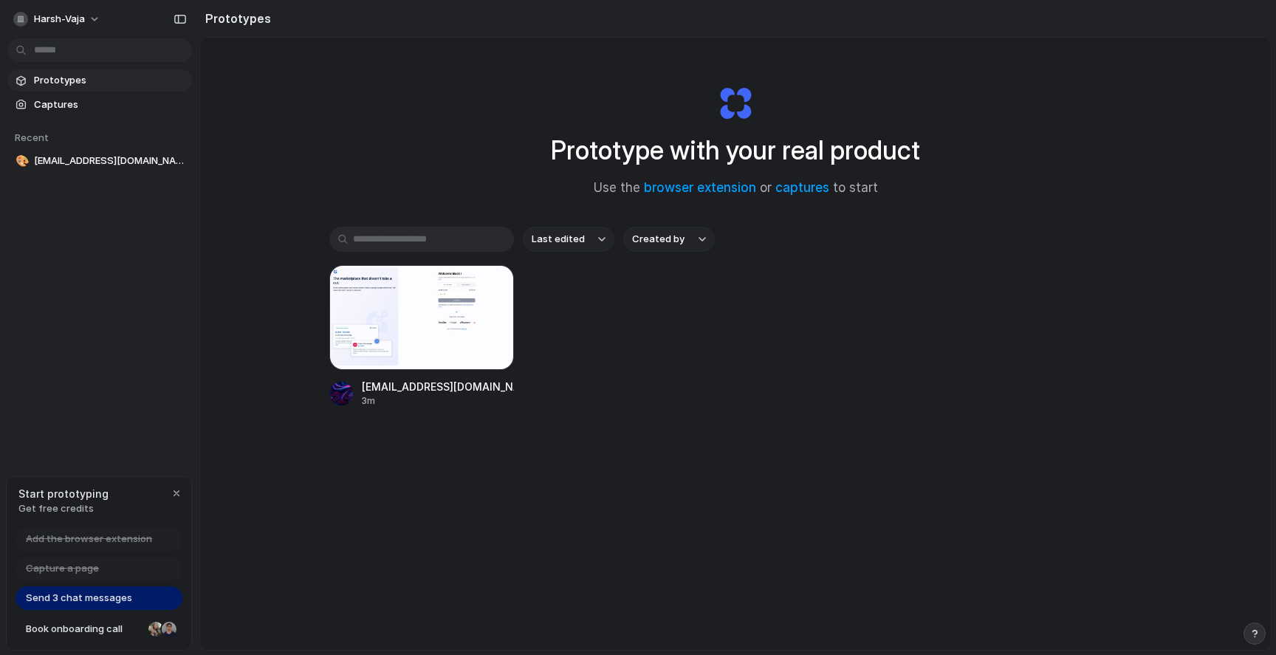
click at [287, 224] on div "Prototype with your real product Use the browser extension or captures to start…" at bounding box center [735, 383] width 1071 height 690
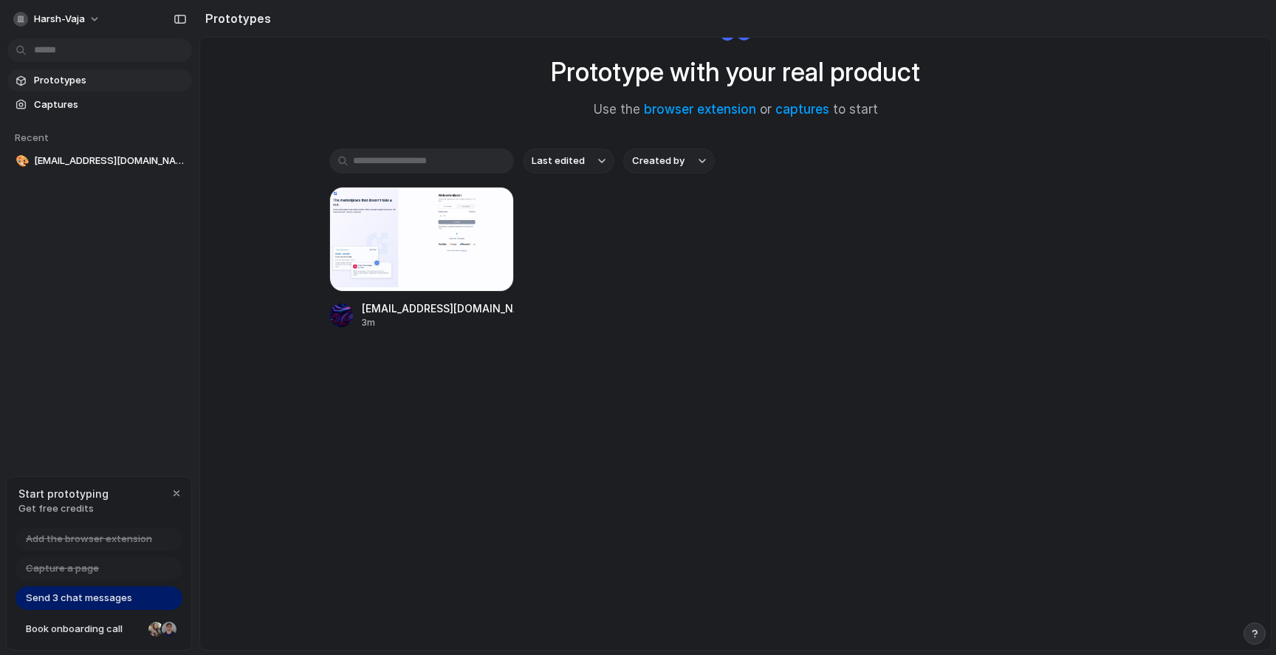
click at [159, 591] on div "Send 3 chat messages" at bounding box center [99, 598] width 167 height 24
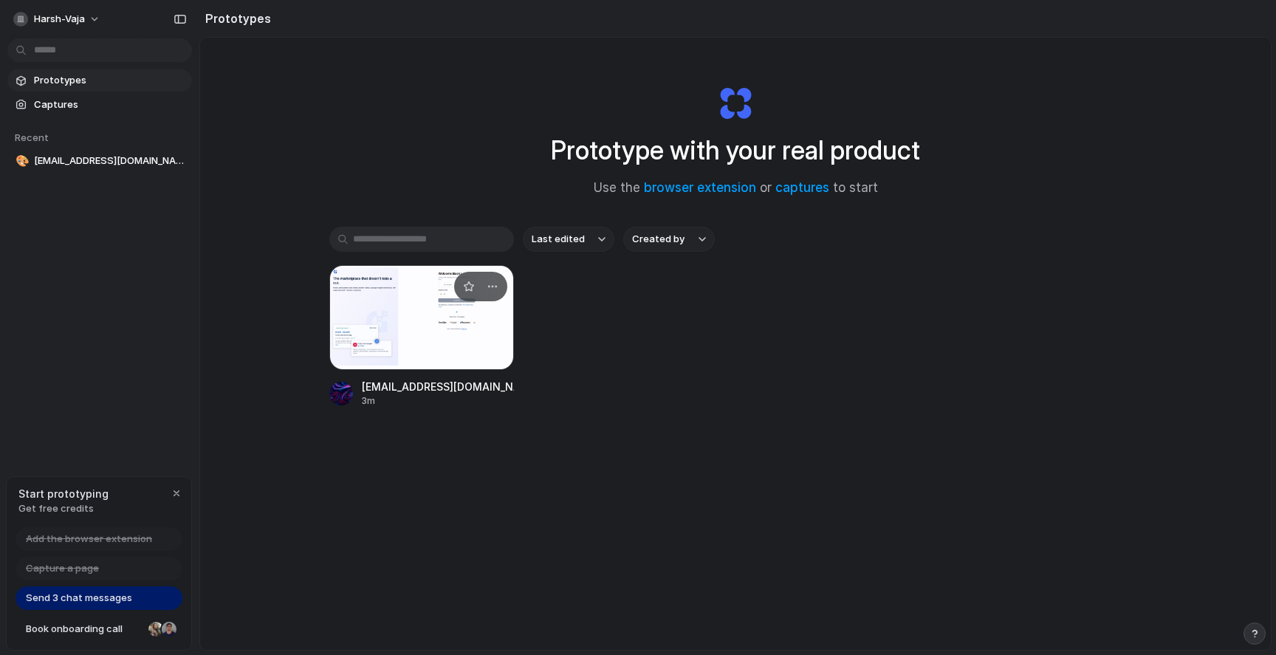
click at [436, 316] on div at bounding box center [421, 317] width 185 height 105
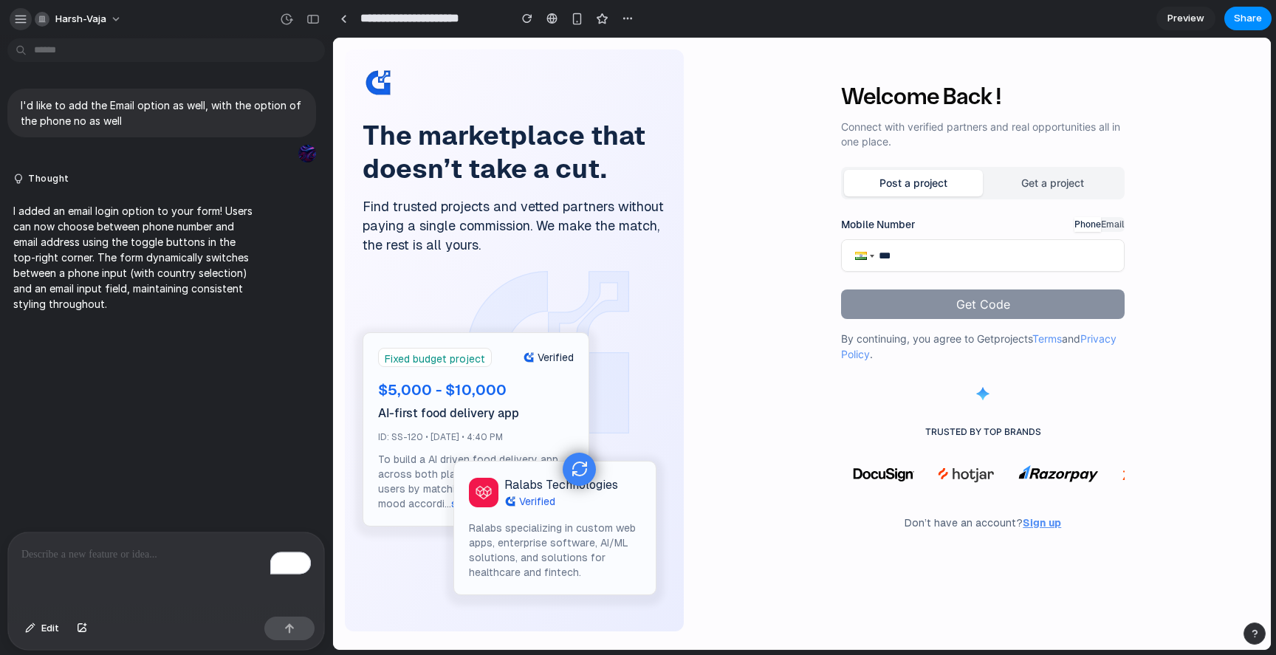
click at [15, 17] on div "button" at bounding box center [20, 19] width 13 height 13
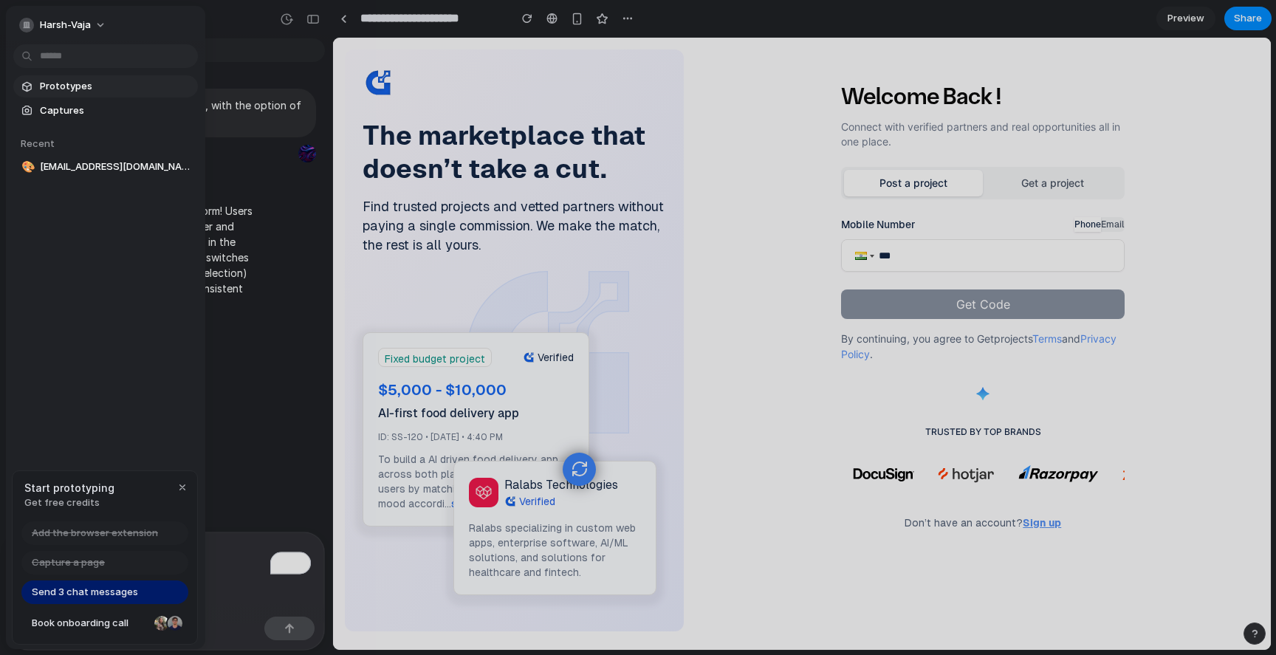
click at [66, 79] on span "Prototypes" at bounding box center [116, 86] width 152 height 15
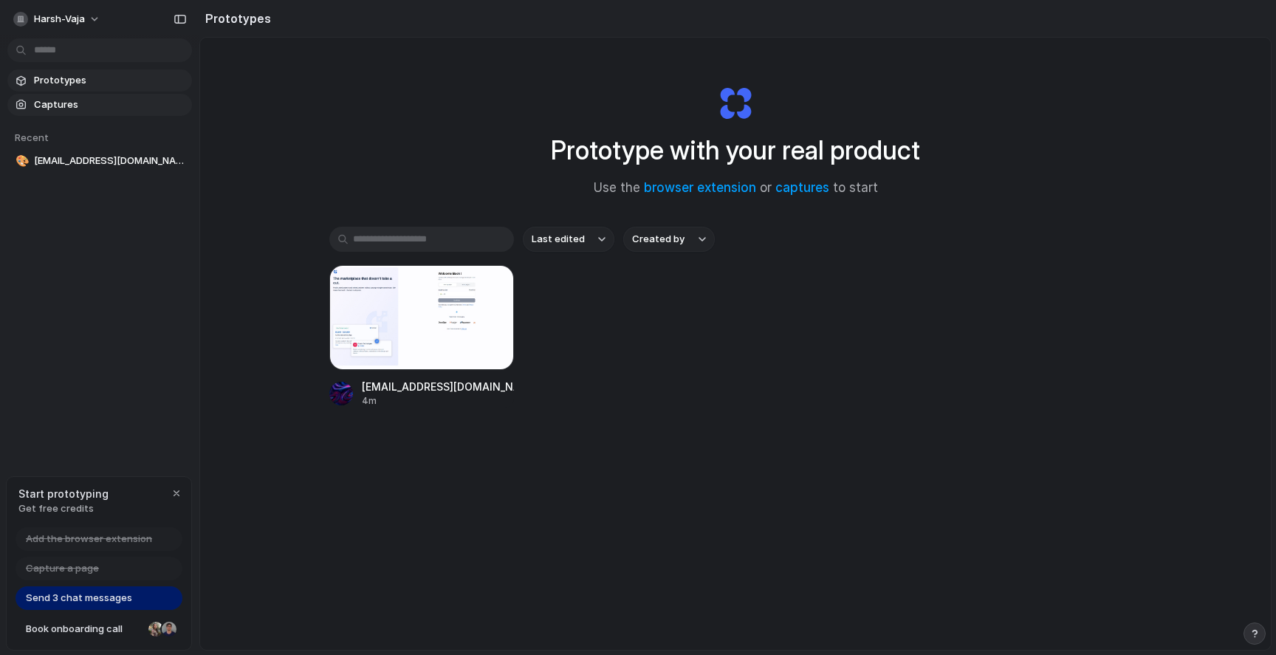
click at [103, 100] on span "Captures" at bounding box center [110, 104] width 152 height 15
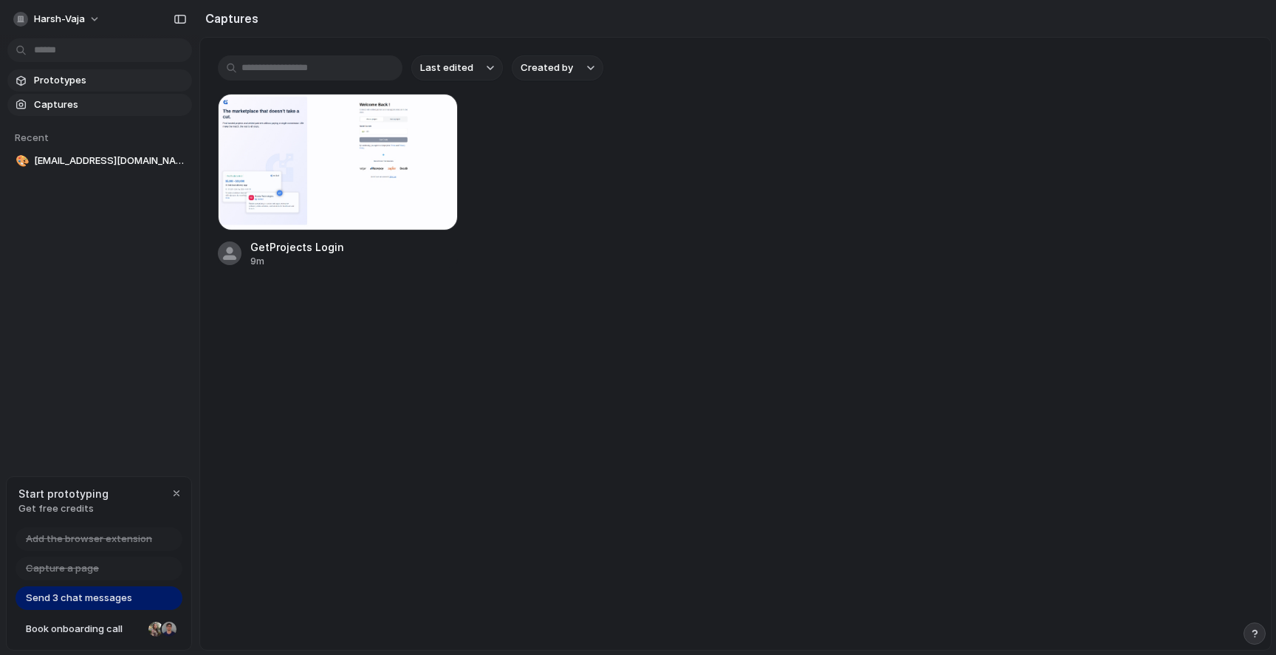
click at [117, 75] on span "Prototypes" at bounding box center [110, 80] width 152 height 15
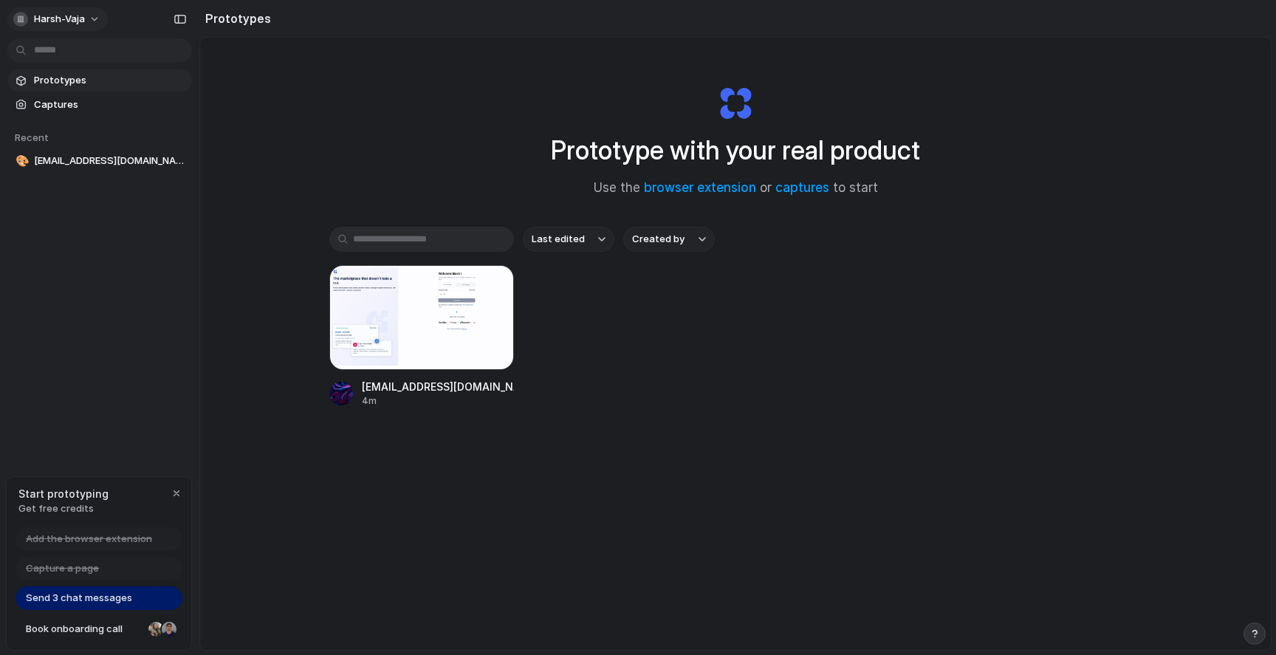
click at [55, 12] on div "harsh-vaja" at bounding box center [49, 19] width 72 height 15
click at [58, 13] on div "Settings Invite members Change theme Sign out" at bounding box center [638, 327] width 1276 height 655
click at [371, 88] on div "Prototype with your real product Use the browser extension or captures to start…" at bounding box center [735, 383] width 1071 height 690
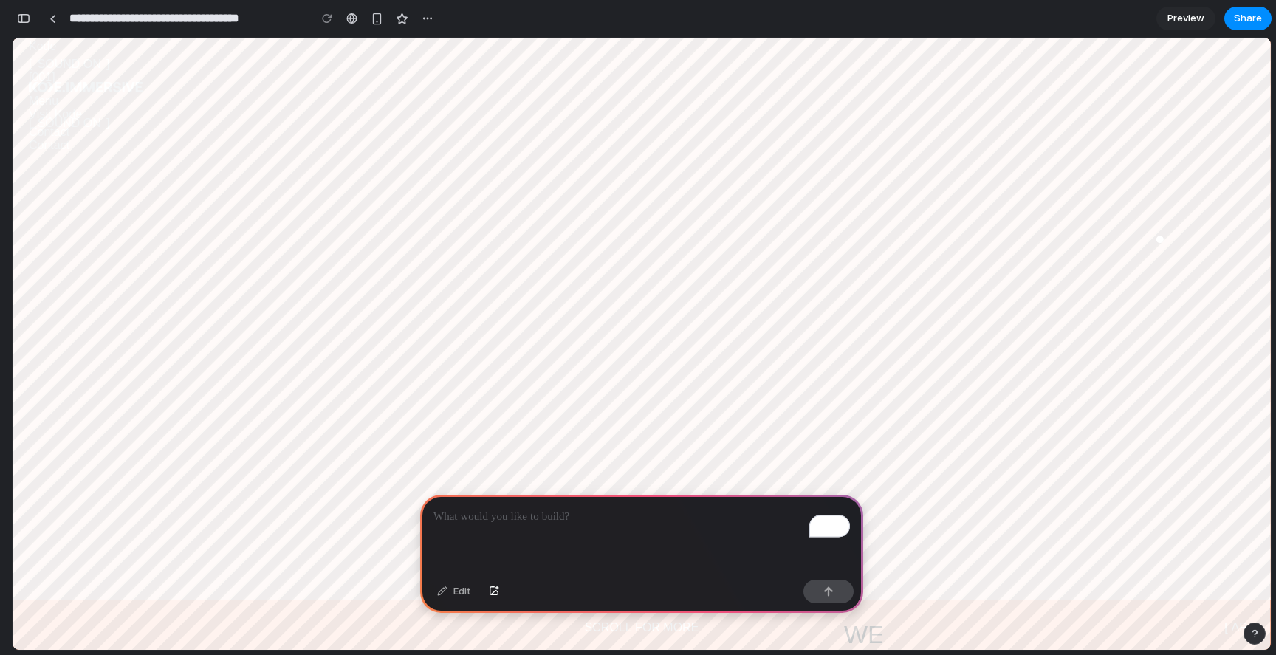
scroll to position [52, 0]
click at [32, 24] on button "button" at bounding box center [24, 19] width 24 height 24
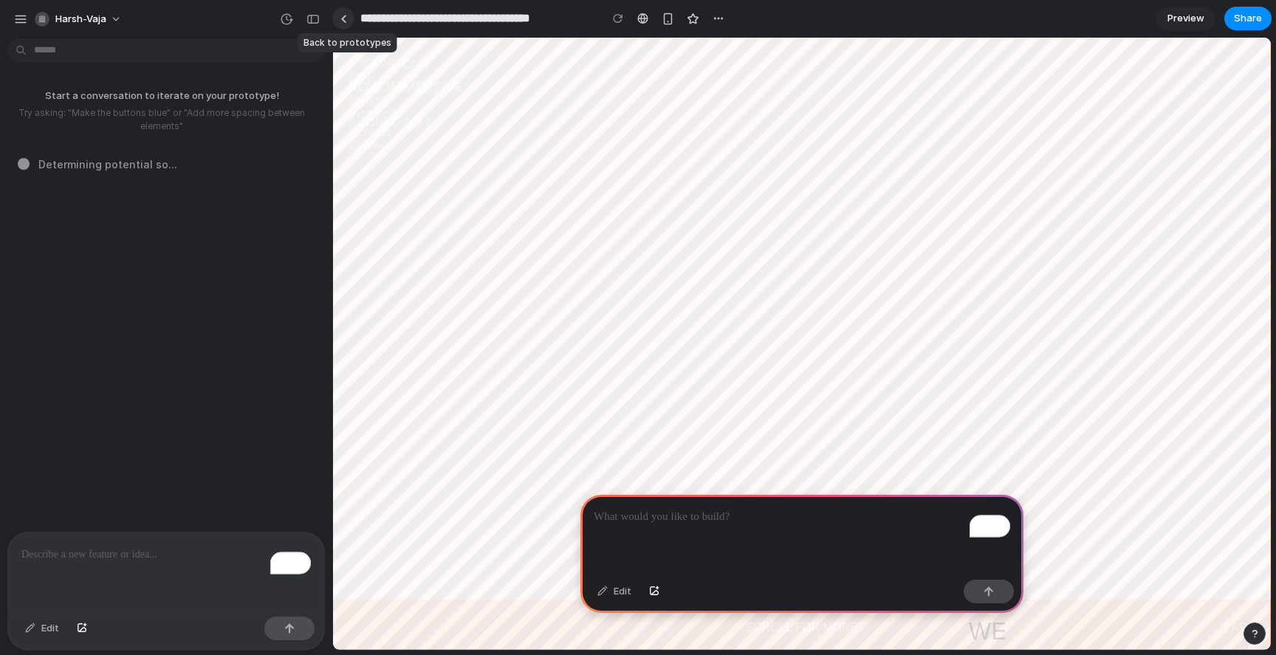
click at [337, 21] on link at bounding box center [343, 18] width 22 height 22
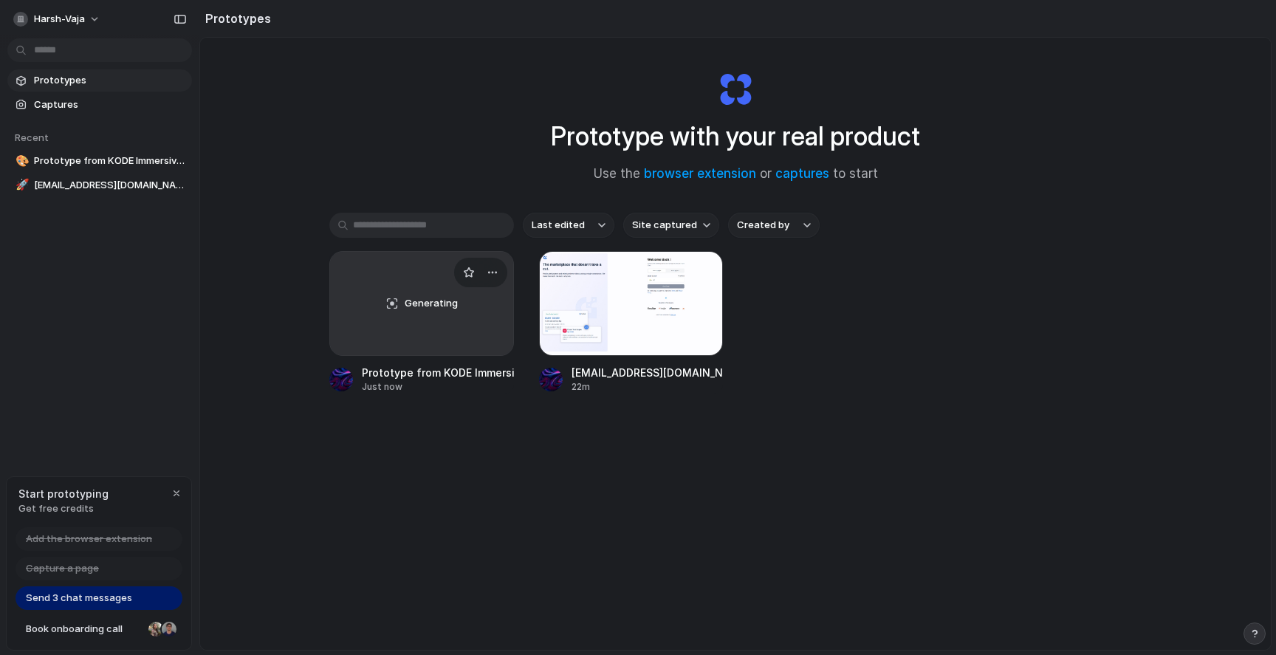
scroll to position [18, 0]
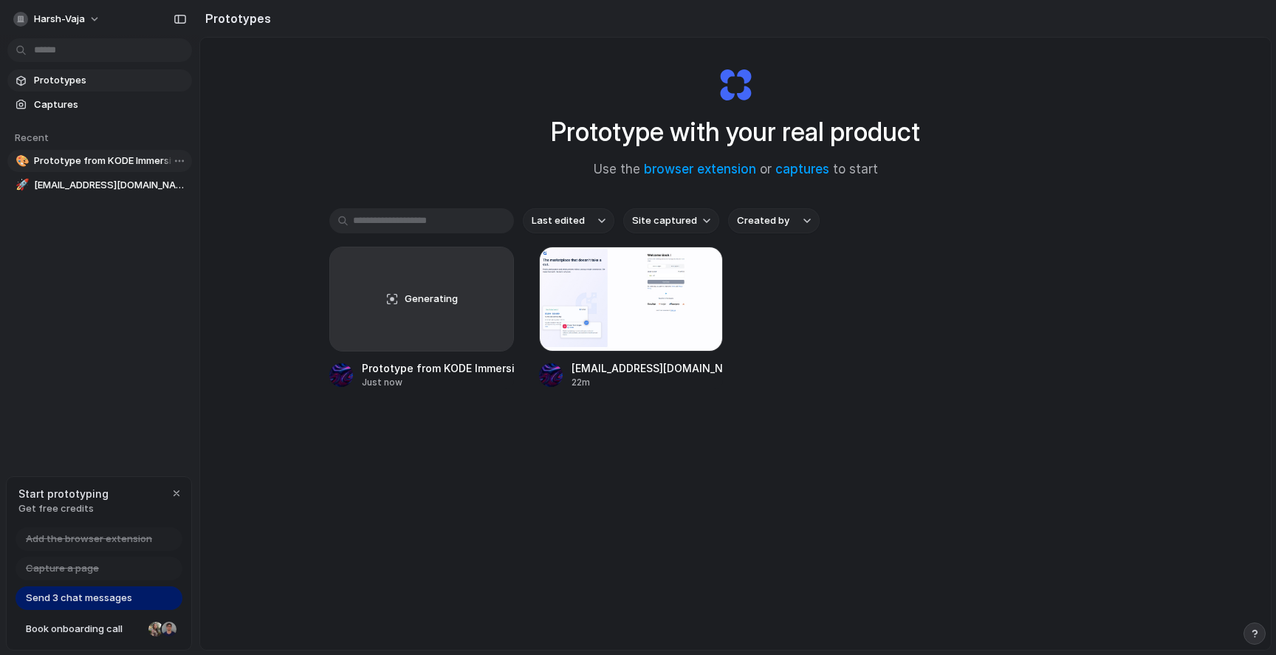
click at [86, 160] on span "Prototype from KODE Immersive Services" at bounding box center [110, 161] width 152 height 15
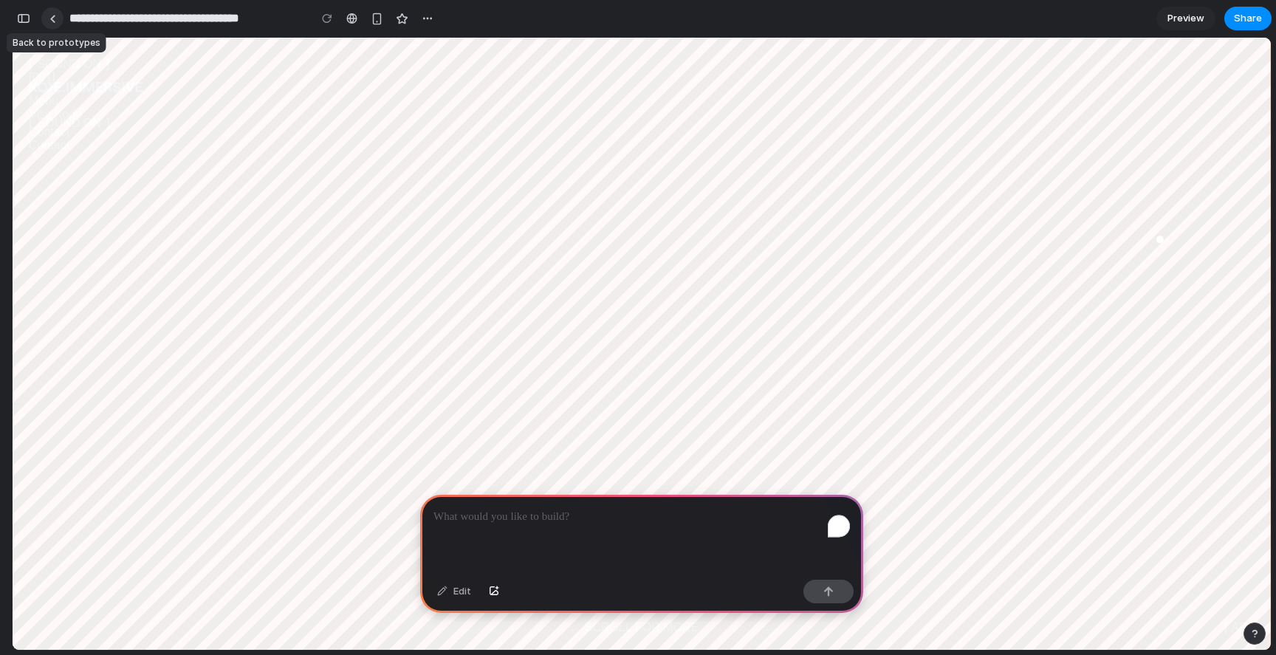
click at [53, 19] on div at bounding box center [52, 19] width 7 height 8
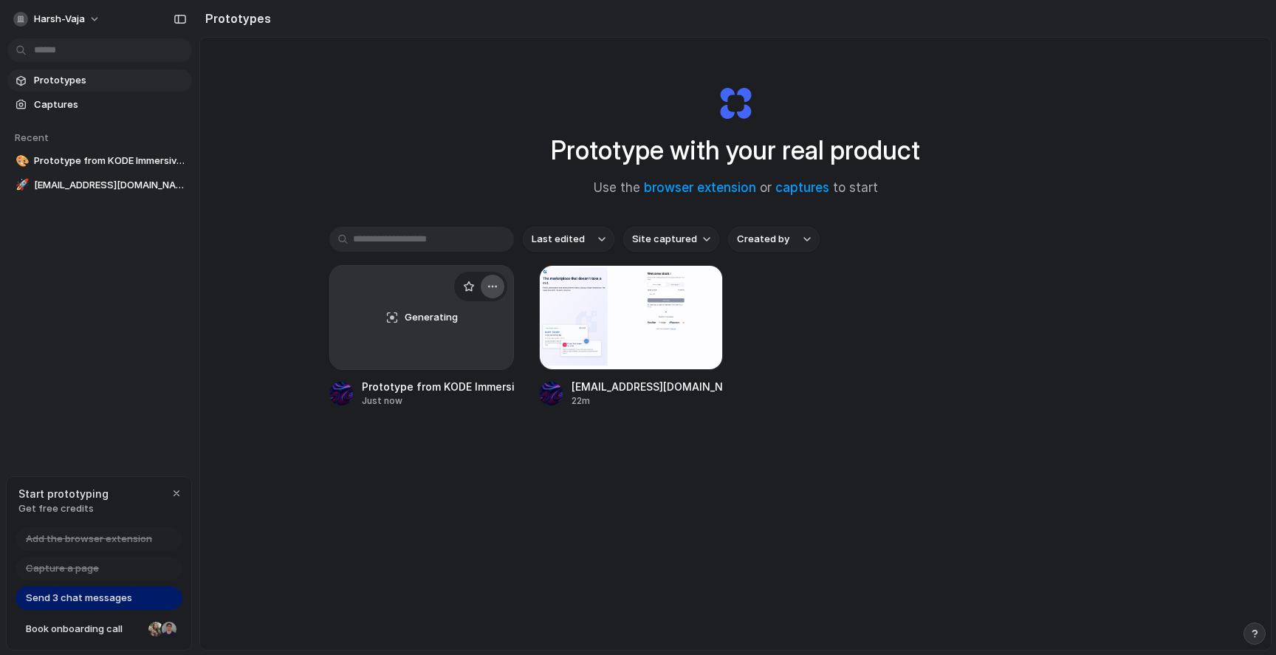
click at [484, 285] on button "button" at bounding box center [493, 287] width 24 height 24
click at [459, 394] on li "Delete" at bounding box center [450, 392] width 105 height 24
